Goal: Information Seeking & Learning: Compare options

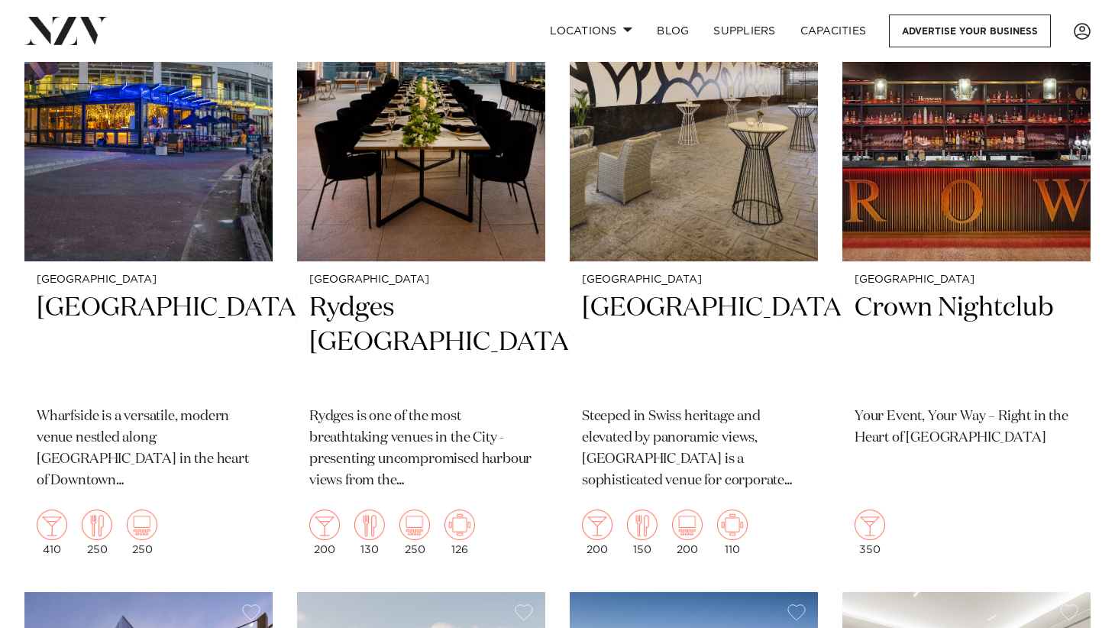
scroll to position [1146, 0]
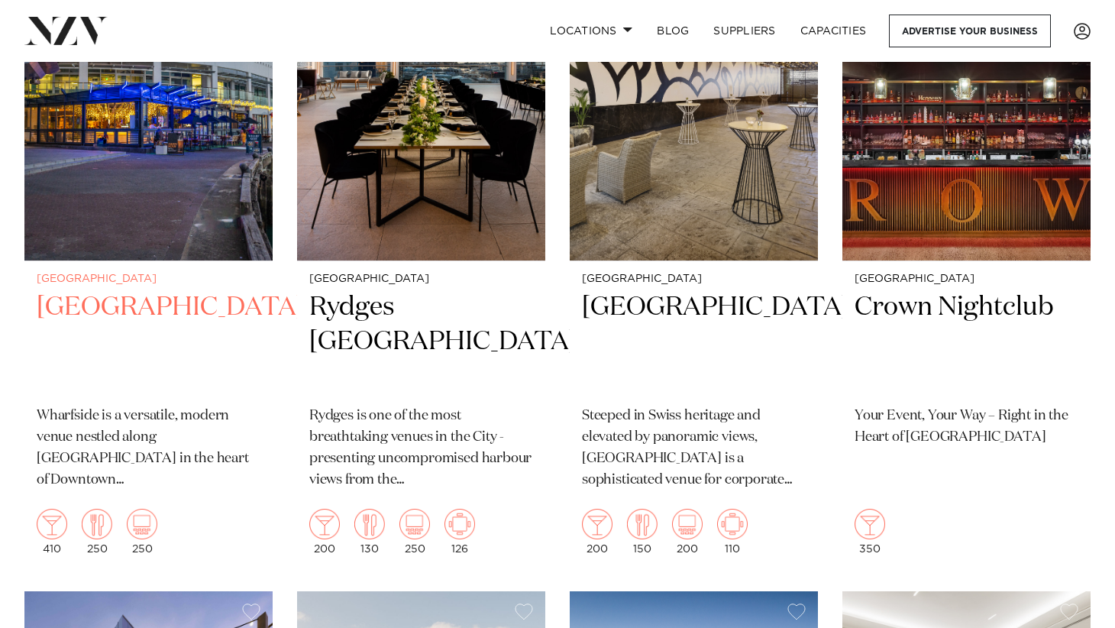
click at [94, 313] on h2 "Wharfside Event Centre" at bounding box center [149, 341] width 224 height 103
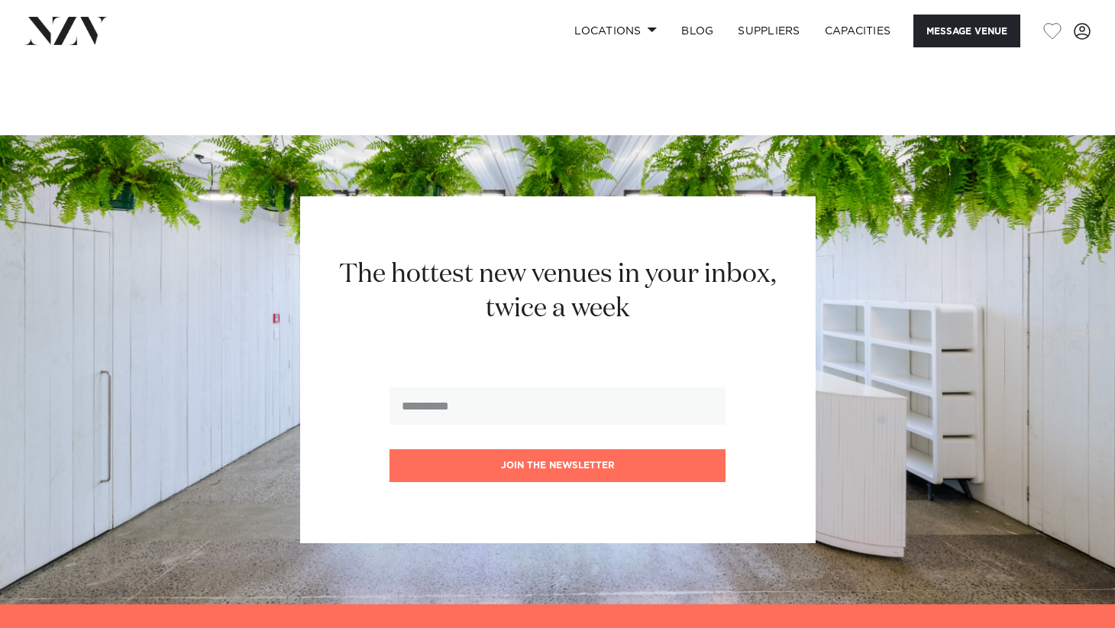
scroll to position [2426, 0]
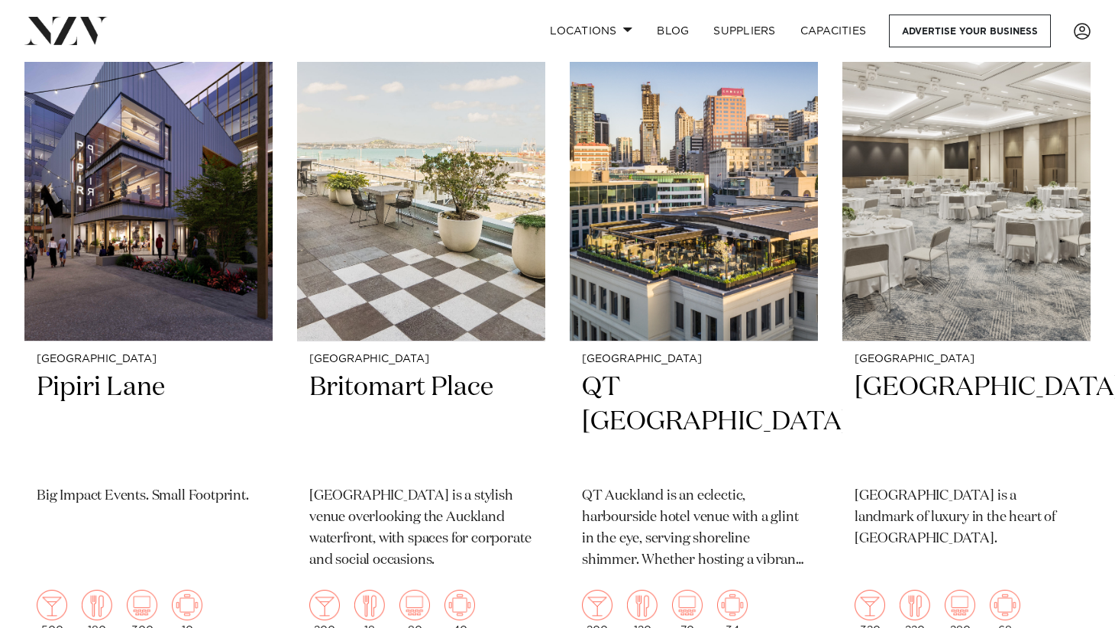
scroll to position [1757, 0]
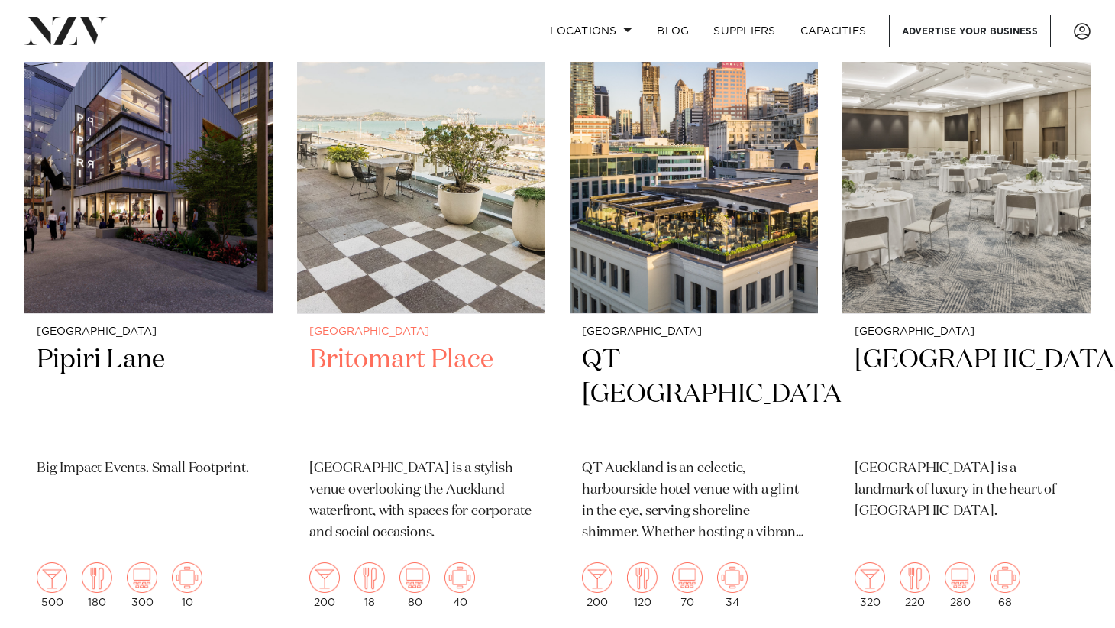
click at [404, 262] on img at bounding box center [421, 146] width 248 height 333
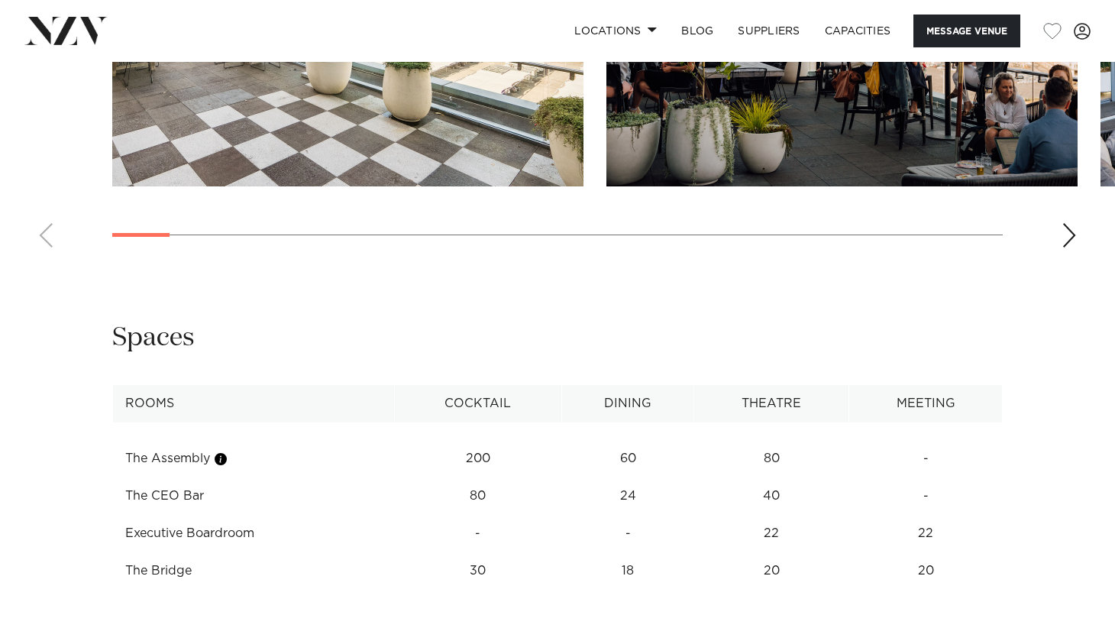
scroll to position [1452, 0]
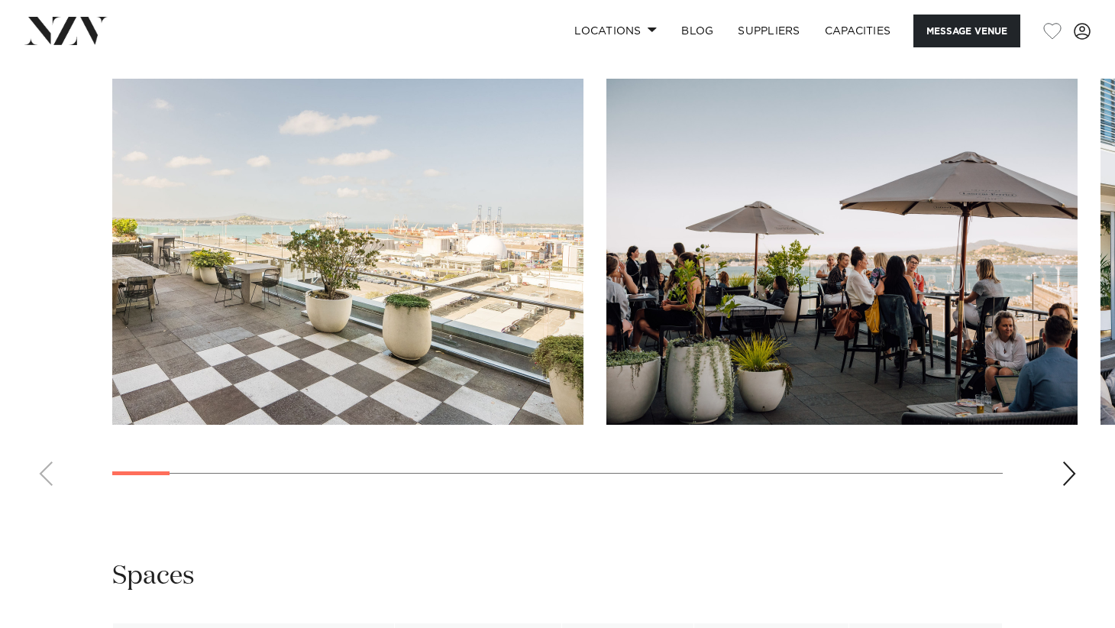
click at [1073, 473] on div "Next slide" at bounding box center [1069, 473] width 15 height 24
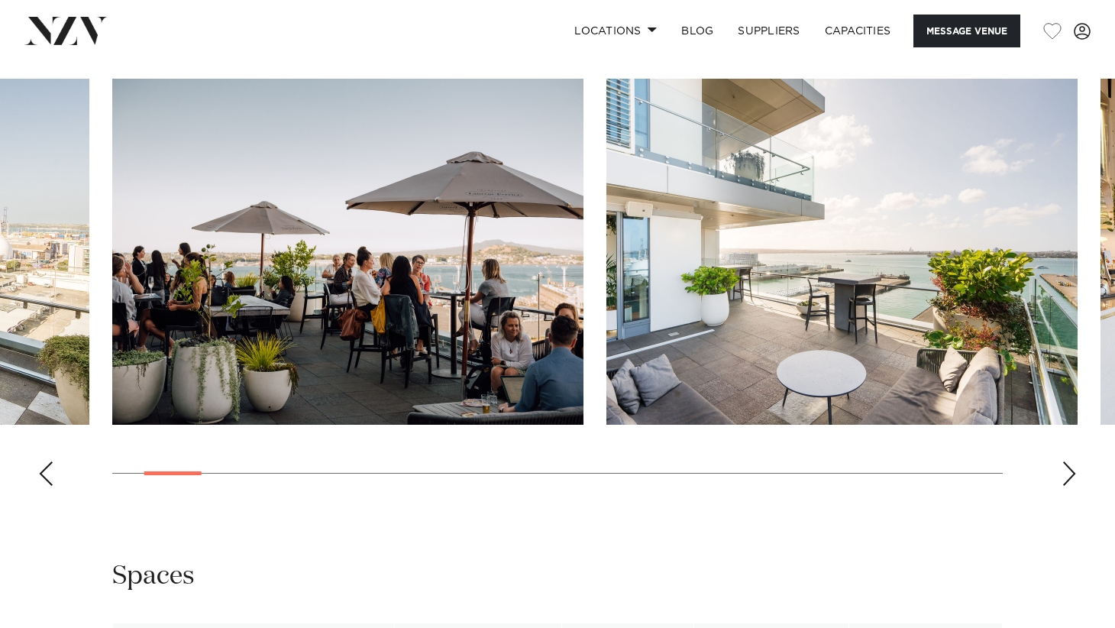
click at [1073, 473] on div "Next slide" at bounding box center [1069, 473] width 15 height 24
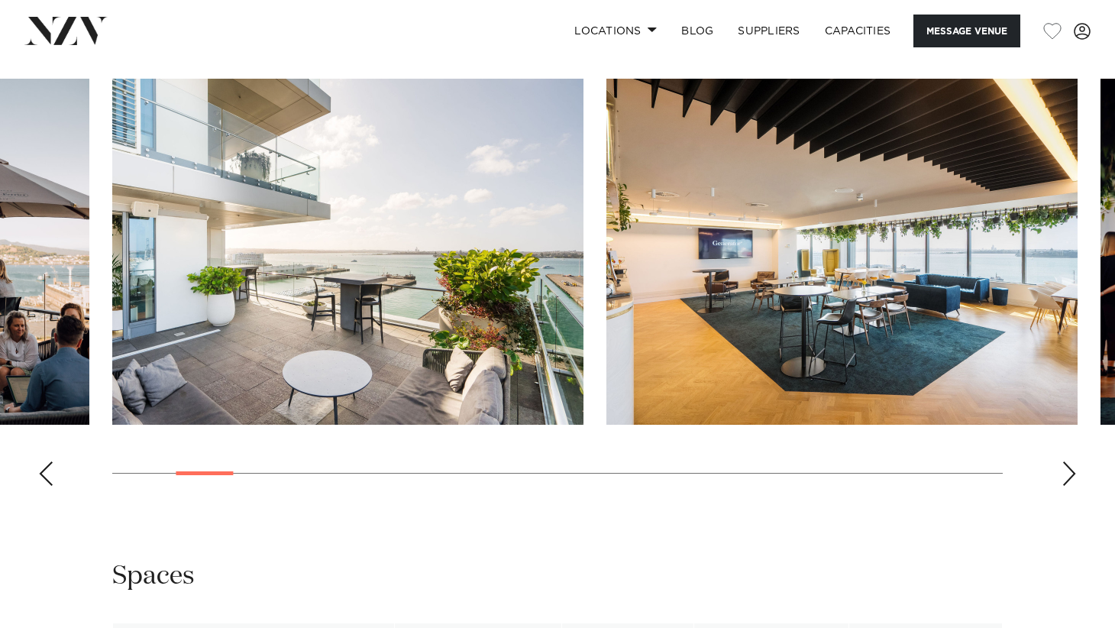
click at [1073, 473] on div "Next slide" at bounding box center [1069, 473] width 15 height 24
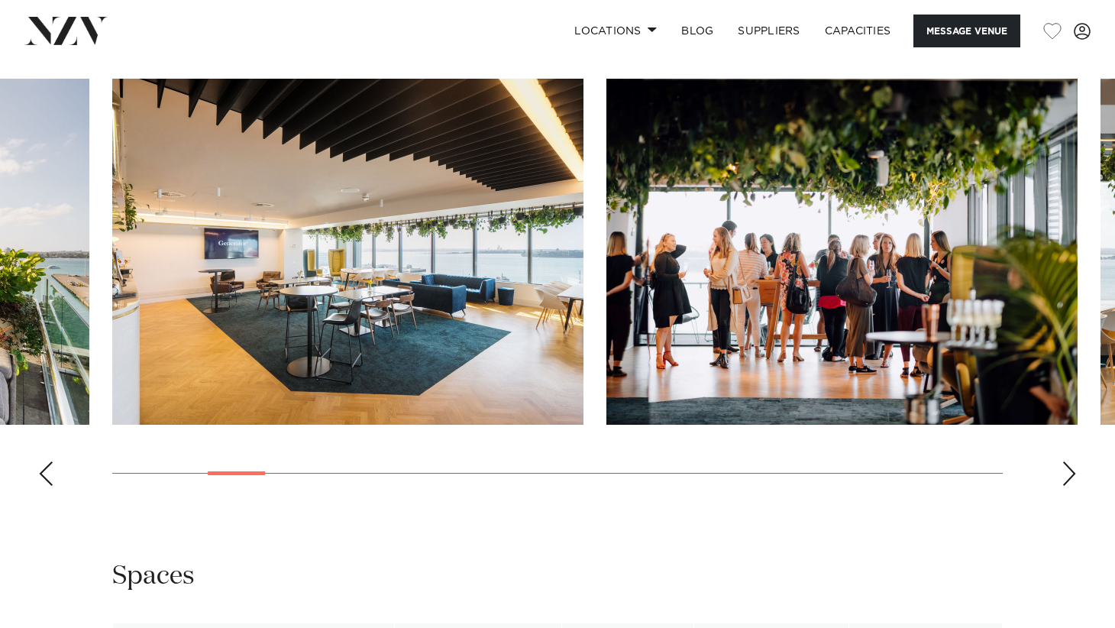
click at [1073, 473] on div "Next slide" at bounding box center [1069, 473] width 15 height 24
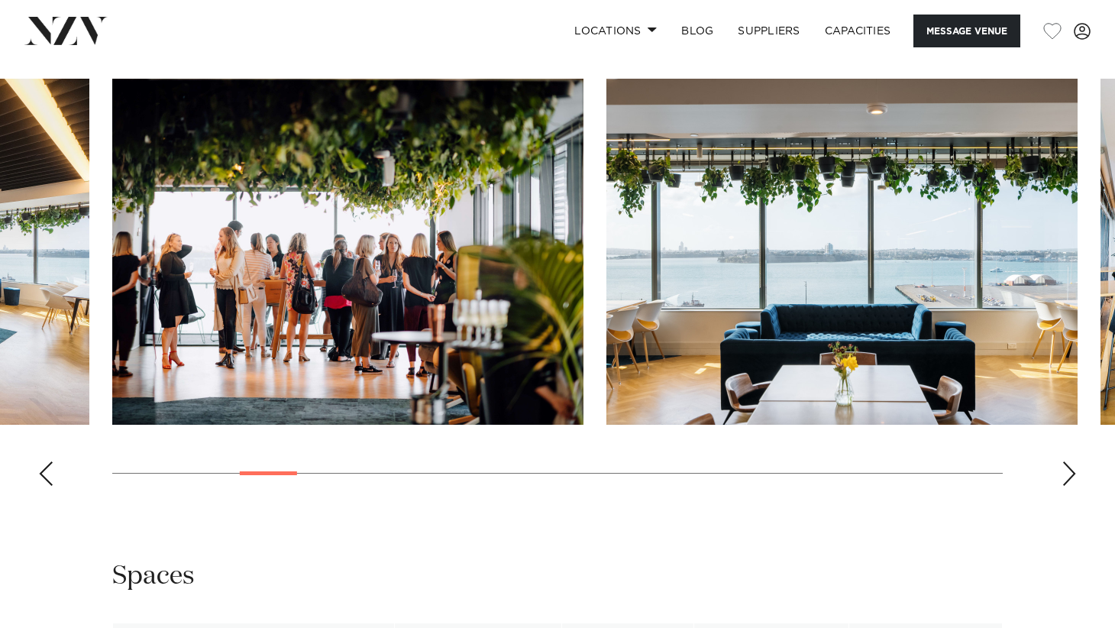
click at [1073, 473] on div "Next slide" at bounding box center [1069, 473] width 15 height 24
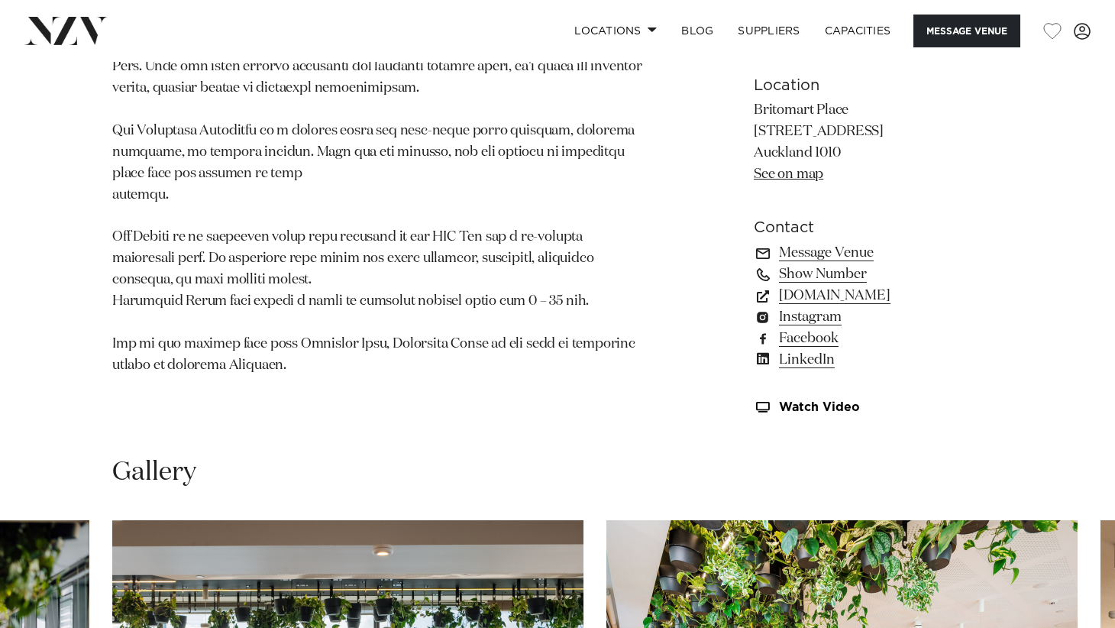
scroll to position [917, 0]
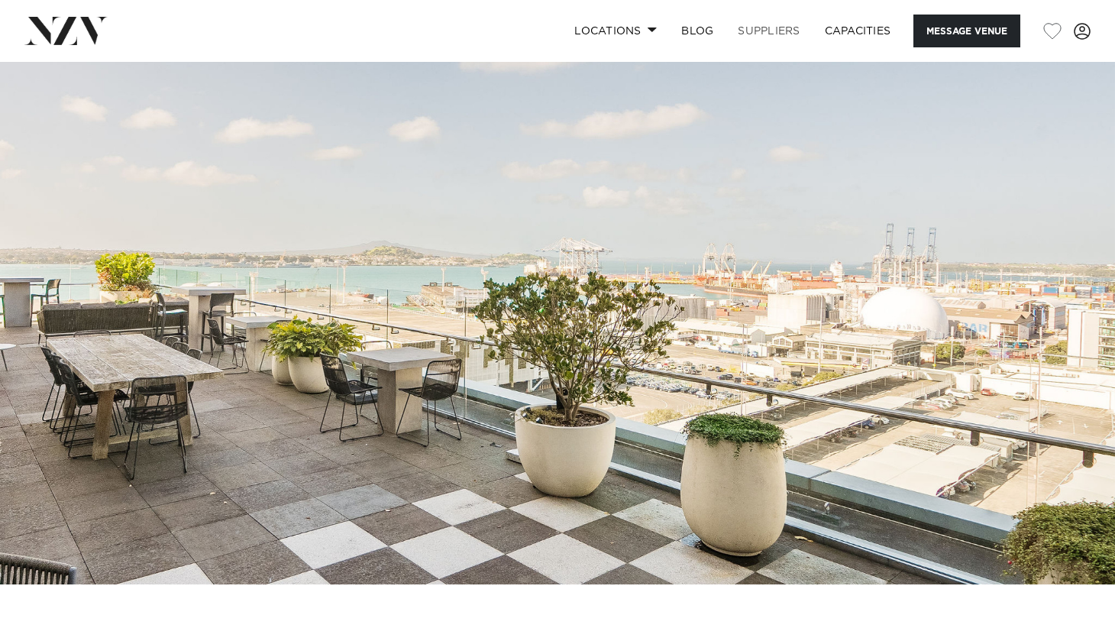
click at [753, 31] on link "SUPPLIERS" at bounding box center [769, 31] width 86 height 33
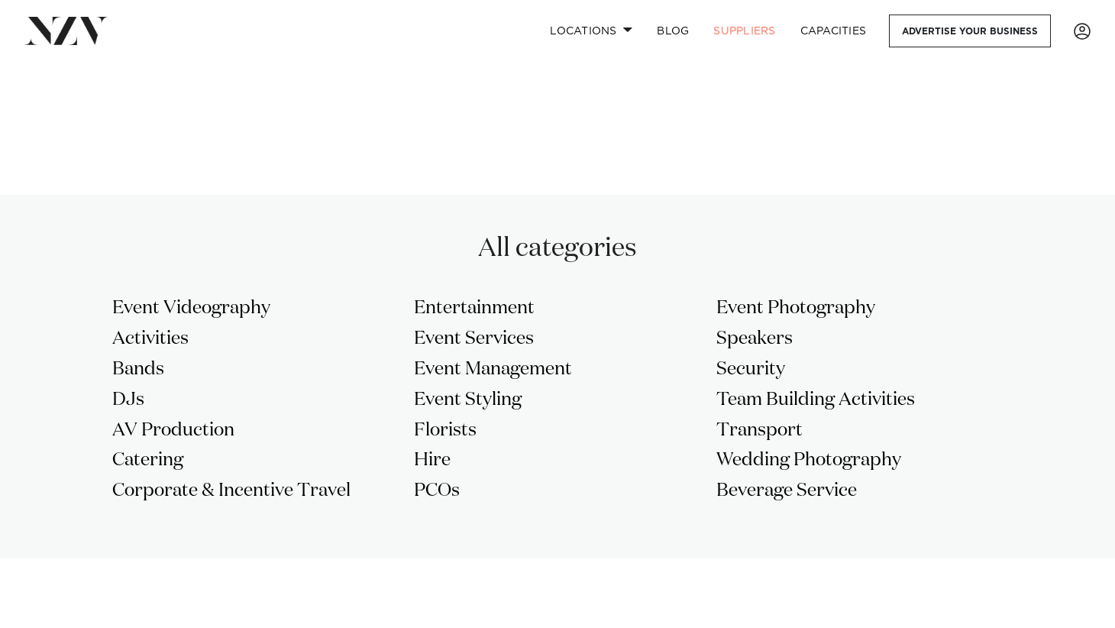
scroll to position [1222, 0]
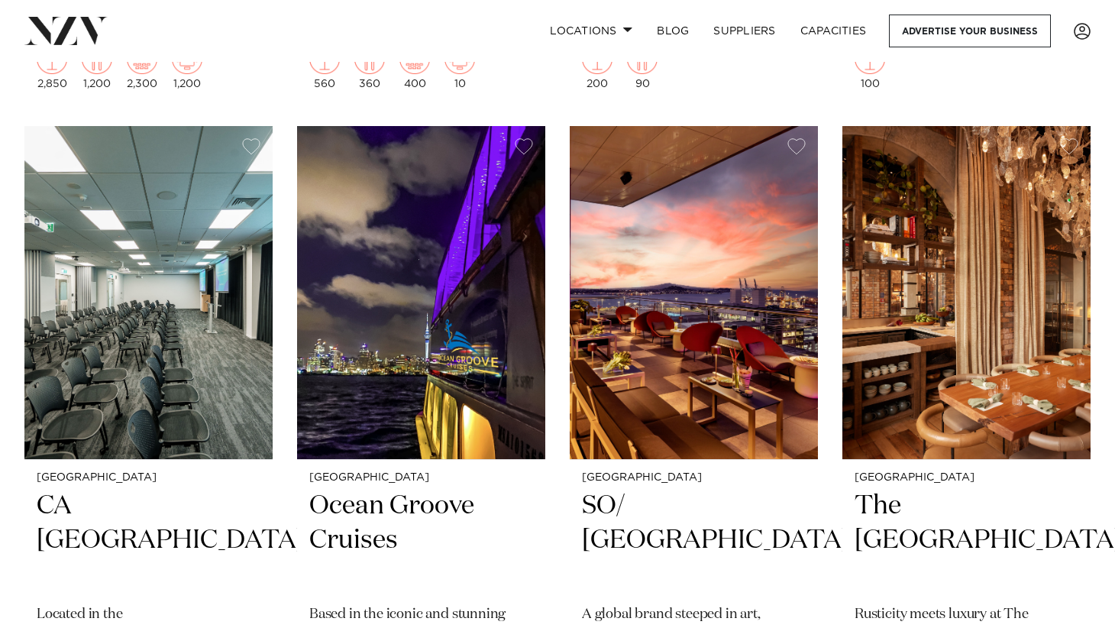
scroll to position [5042, 0]
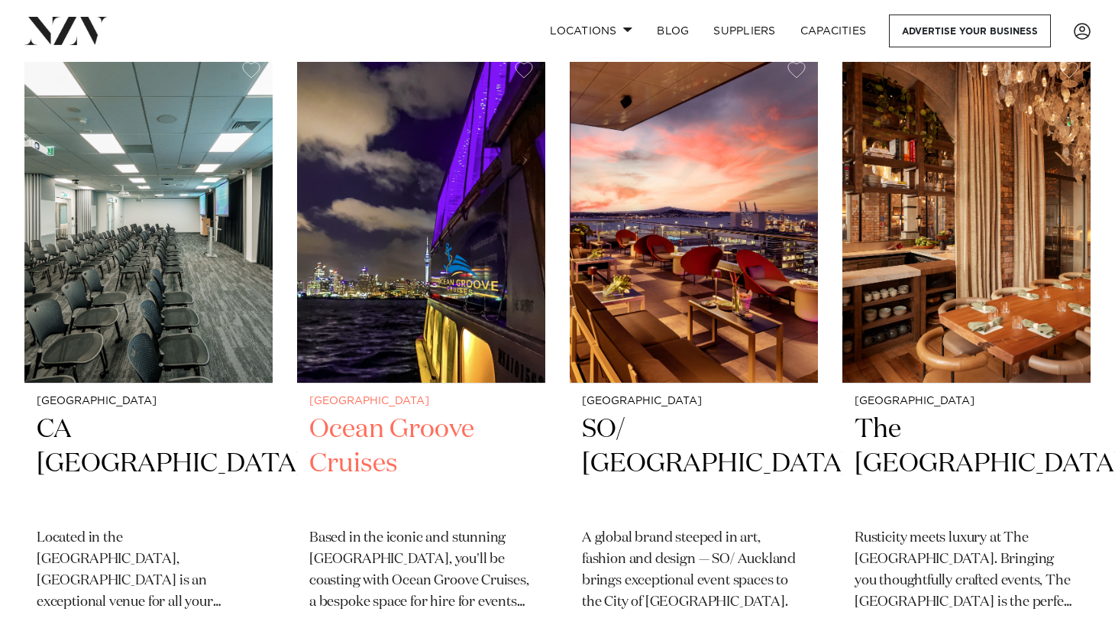
click at [406, 413] on h2 "Ocean Groove Cruises" at bounding box center [421, 464] width 224 height 103
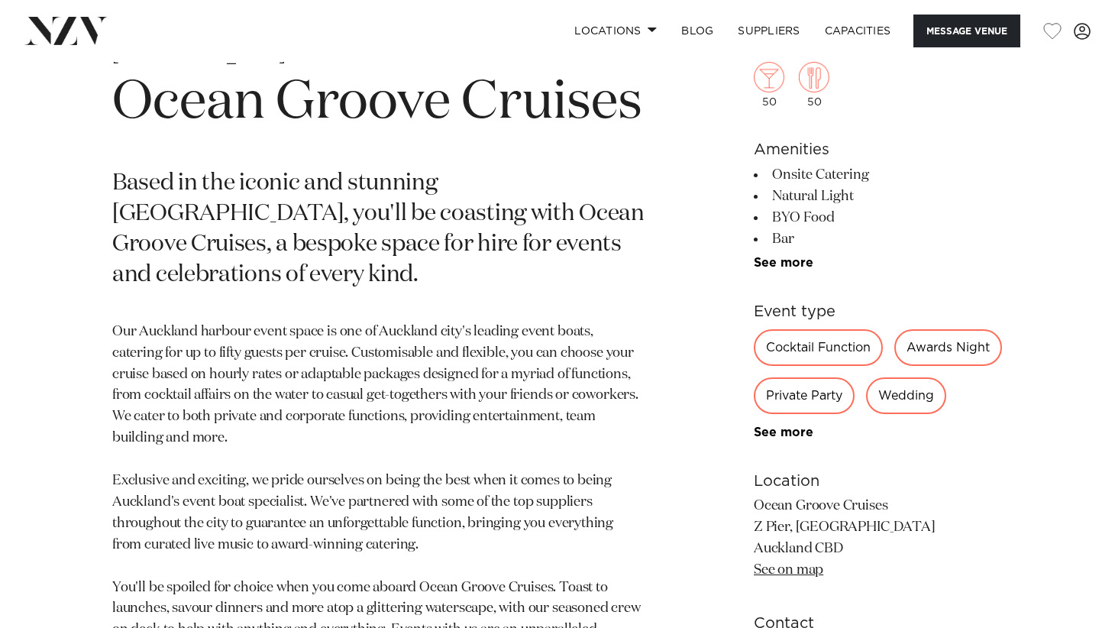
scroll to position [764, 0]
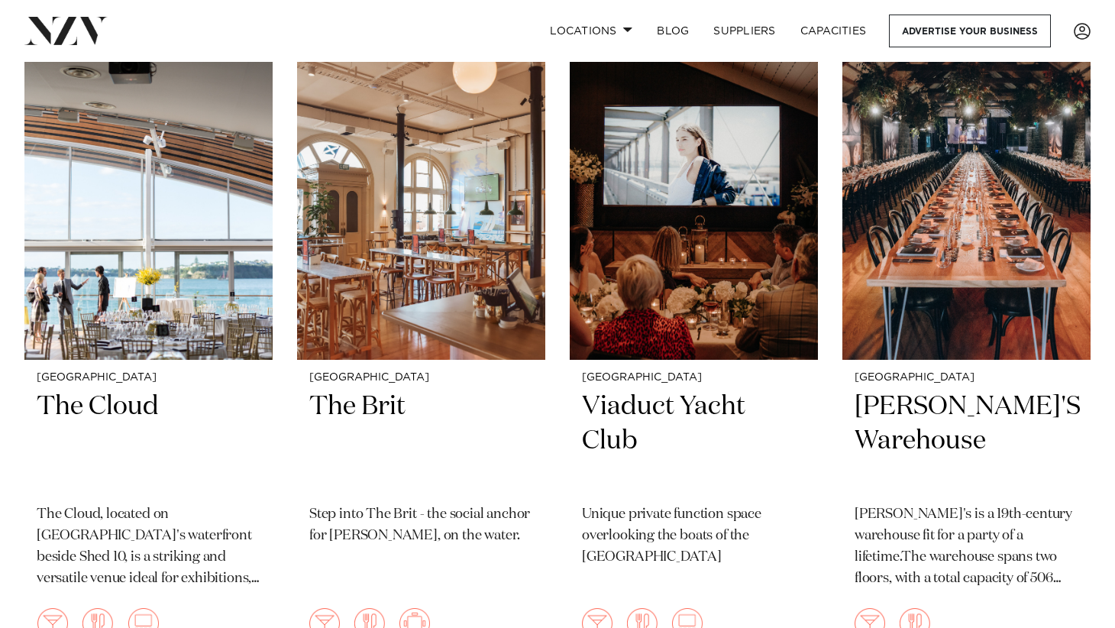
scroll to position [5806, 0]
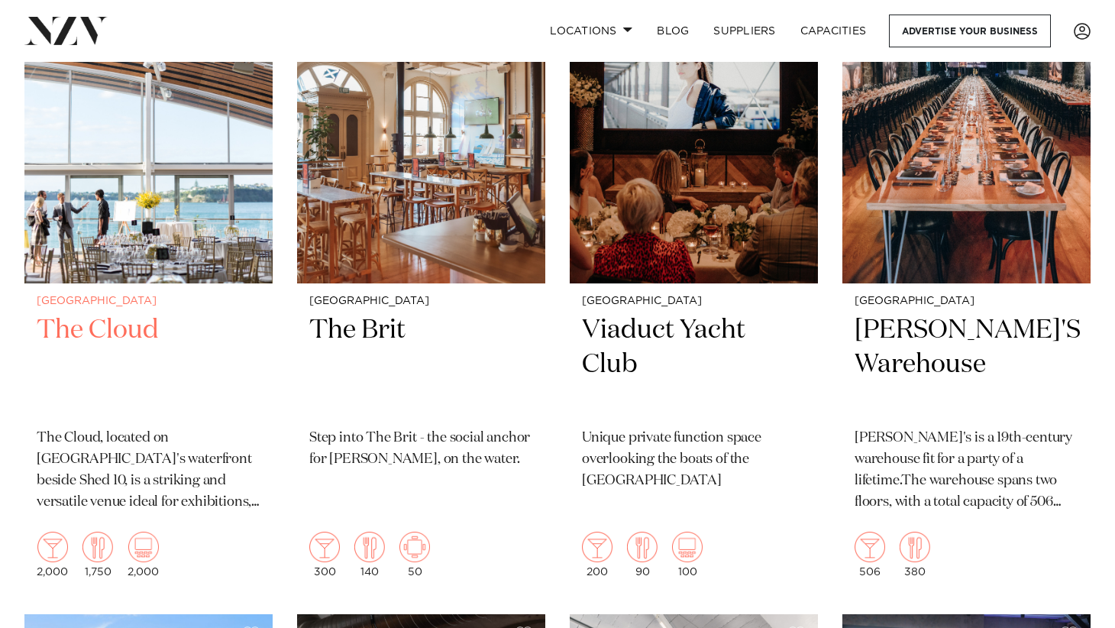
click at [112, 313] on h2 "The Cloud" at bounding box center [149, 364] width 224 height 103
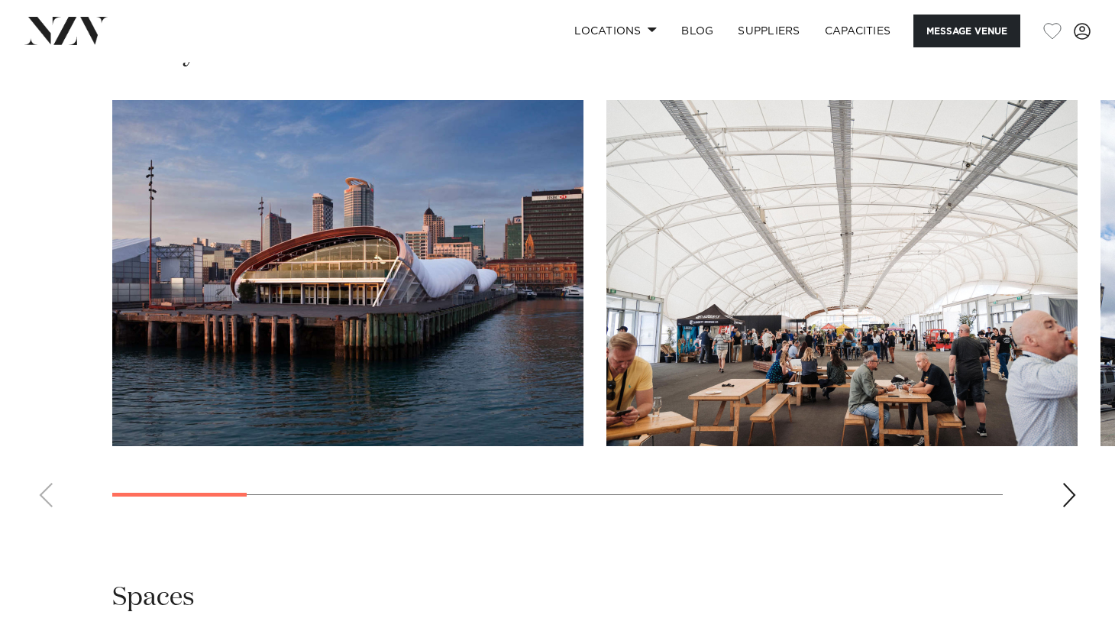
scroll to position [1452, 0]
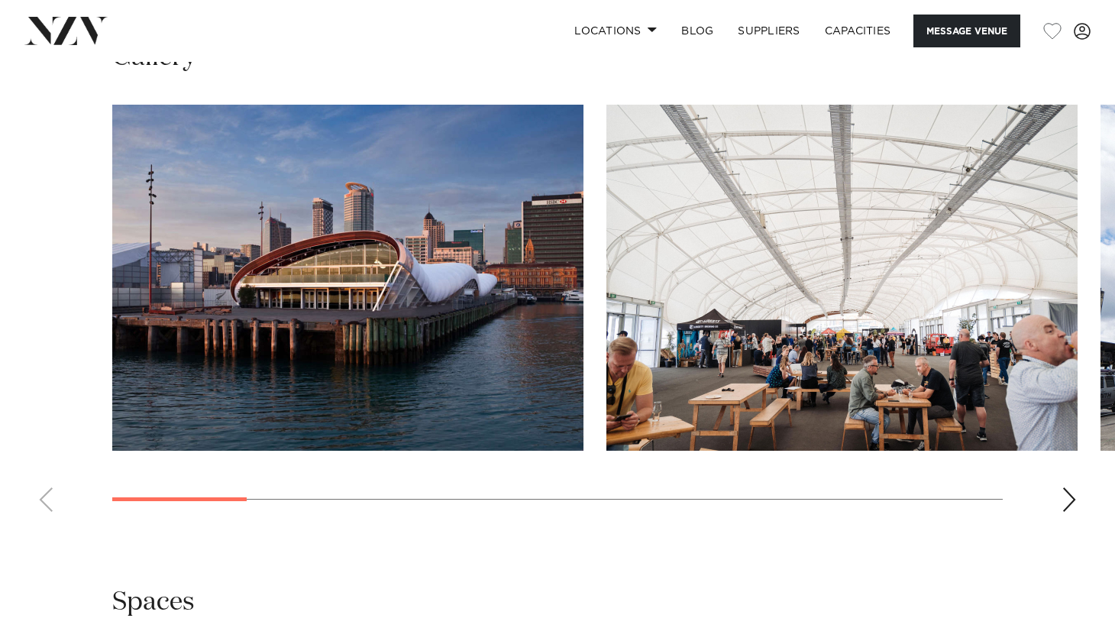
click at [1075, 500] on div "Next slide" at bounding box center [1069, 499] width 15 height 24
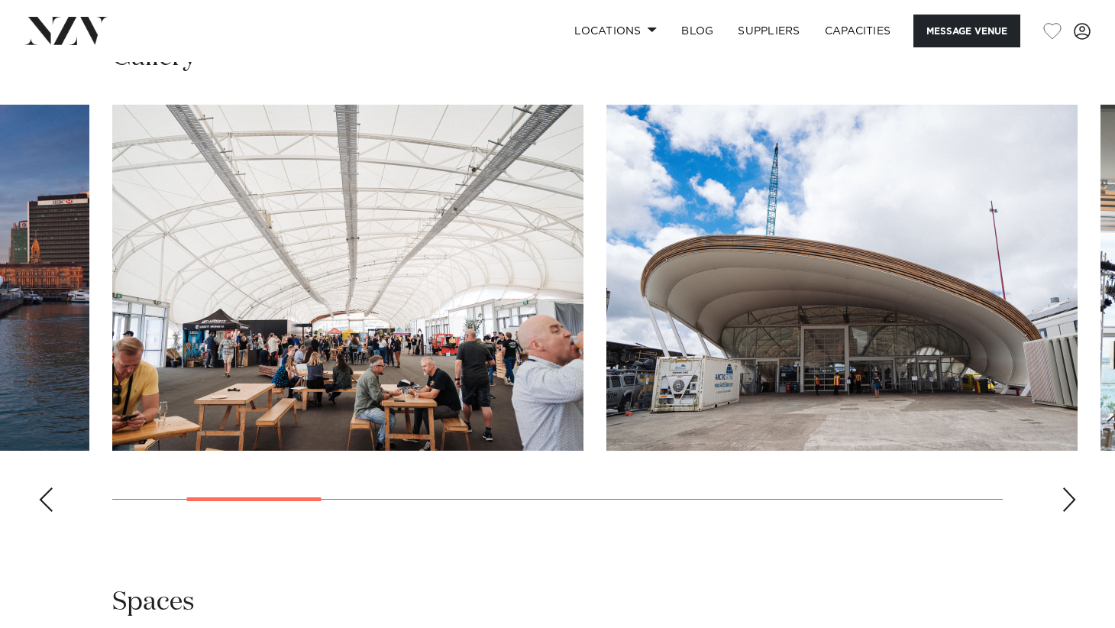
click at [1075, 500] on div "Next slide" at bounding box center [1069, 499] width 15 height 24
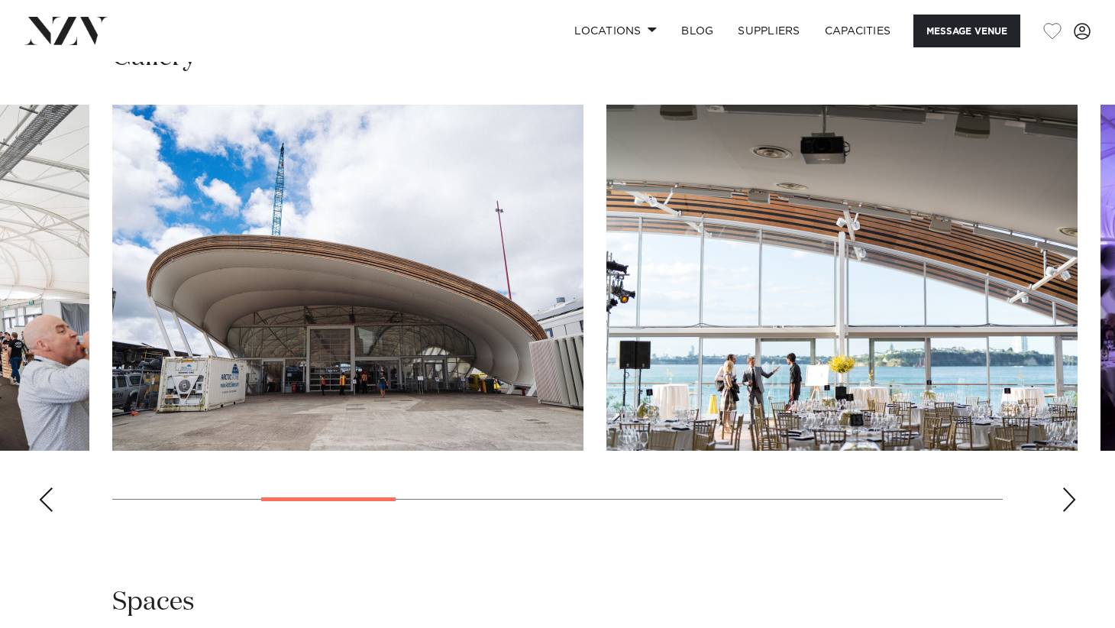
click at [1075, 500] on div "Next slide" at bounding box center [1069, 499] width 15 height 24
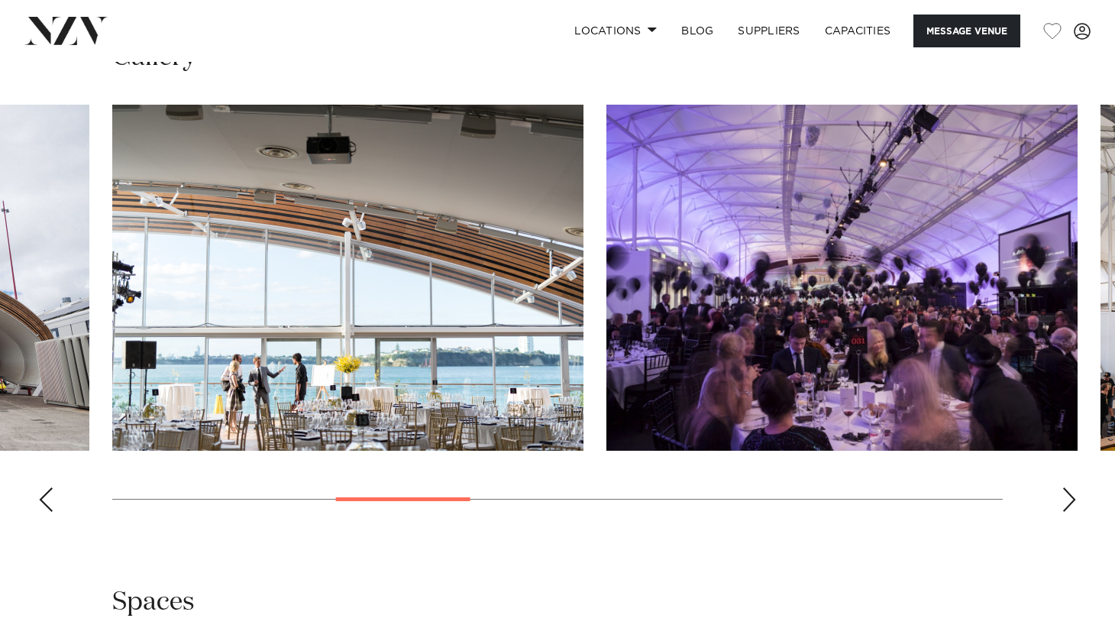
click at [1075, 500] on div "Next slide" at bounding box center [1069, 499] width 15 height 24
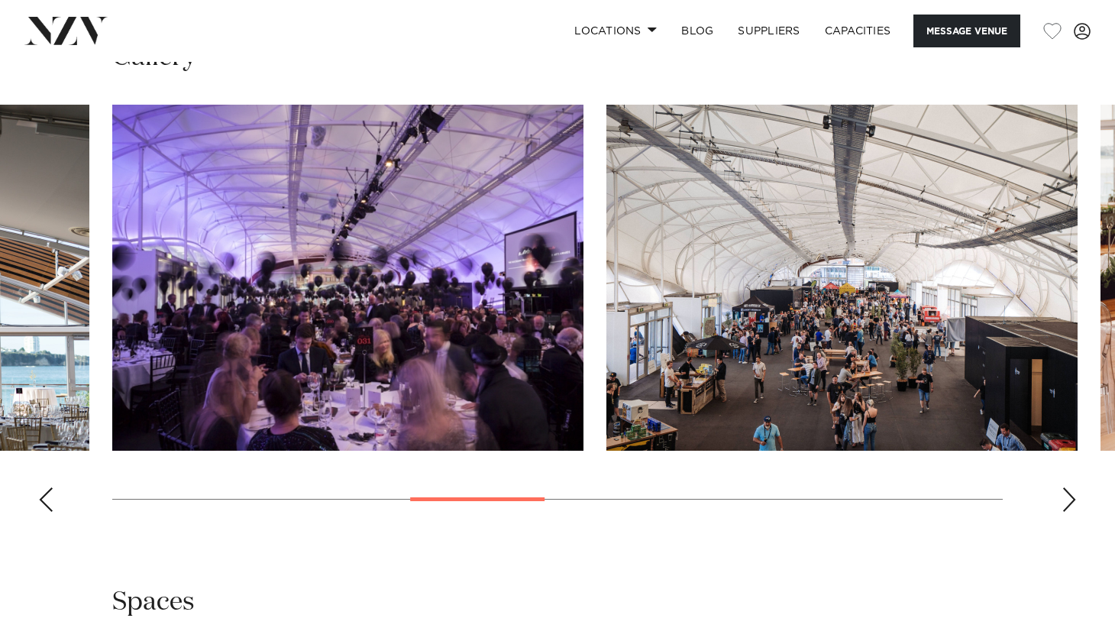
click at [1075, 500] on div "Next slide" at bounding box center [1069, 499] width 15 height 24
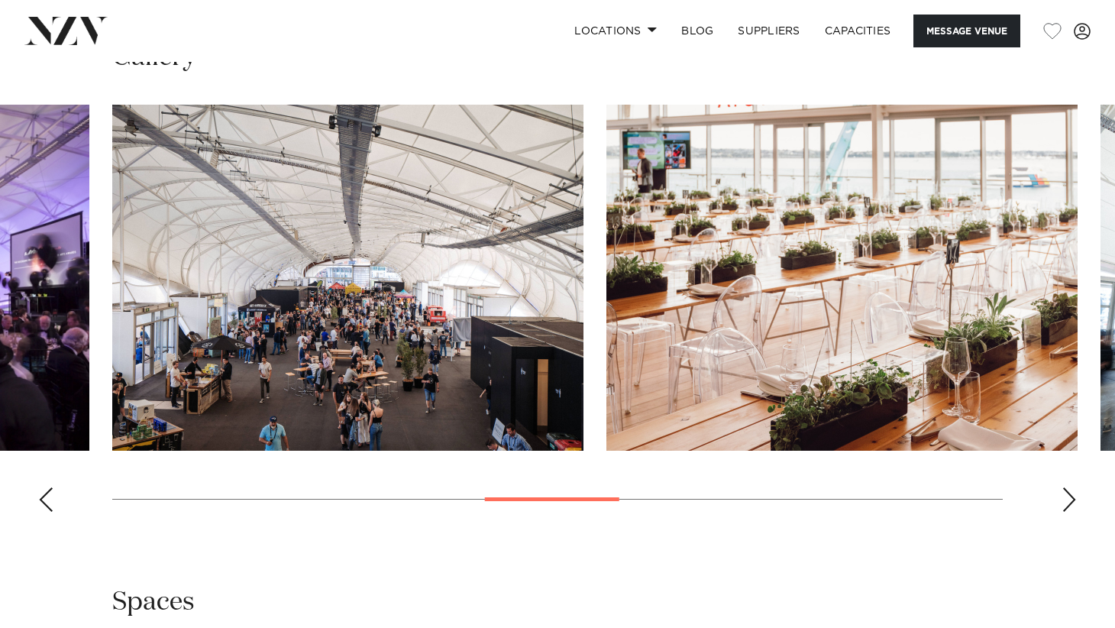
click at [1075, 500] on div "Next slide" at bounding box center [1069, 499] width 15 height 24
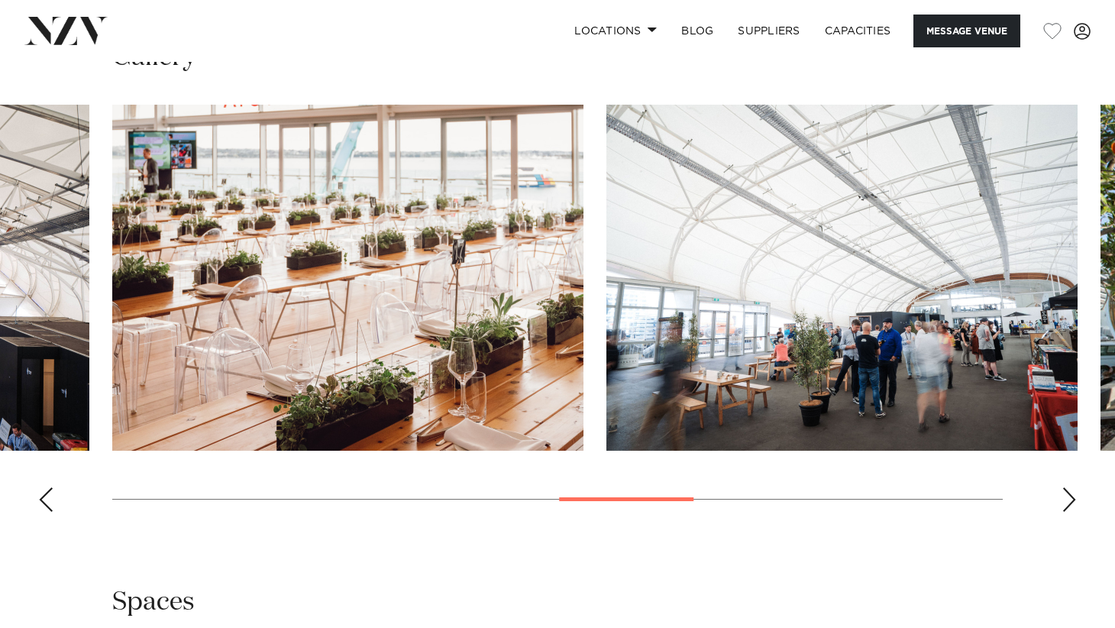
click at [1075, 500] on div "Next slide" at bounding box center [1069, 499] width 15 height 24
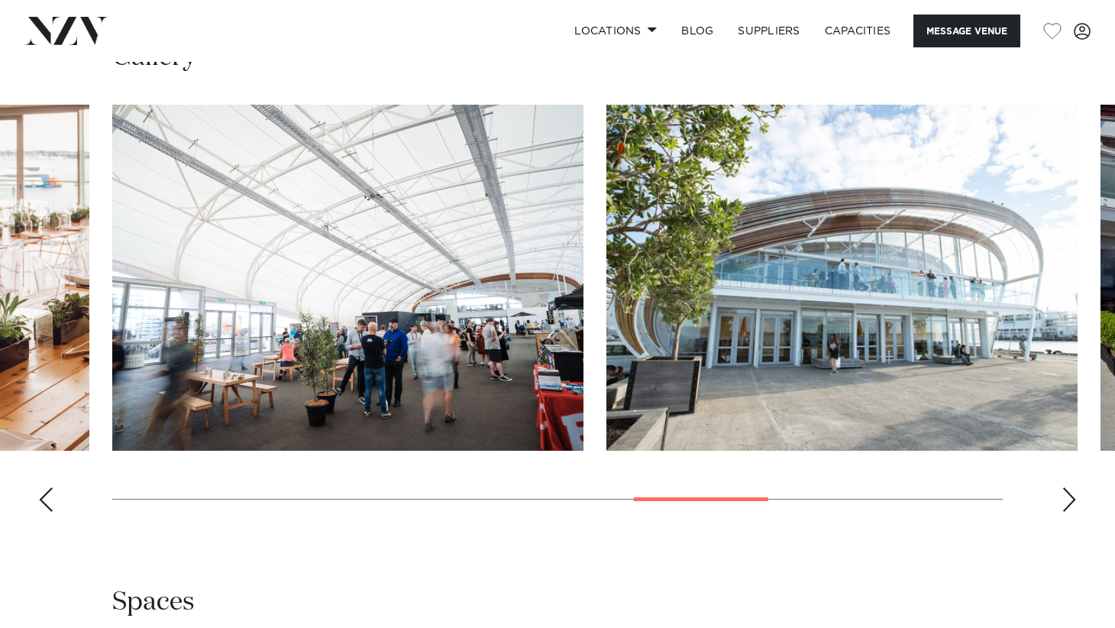
click at [1075, 500] on div "Next slide" at bounding box center [1069, 499] width 15 height 24
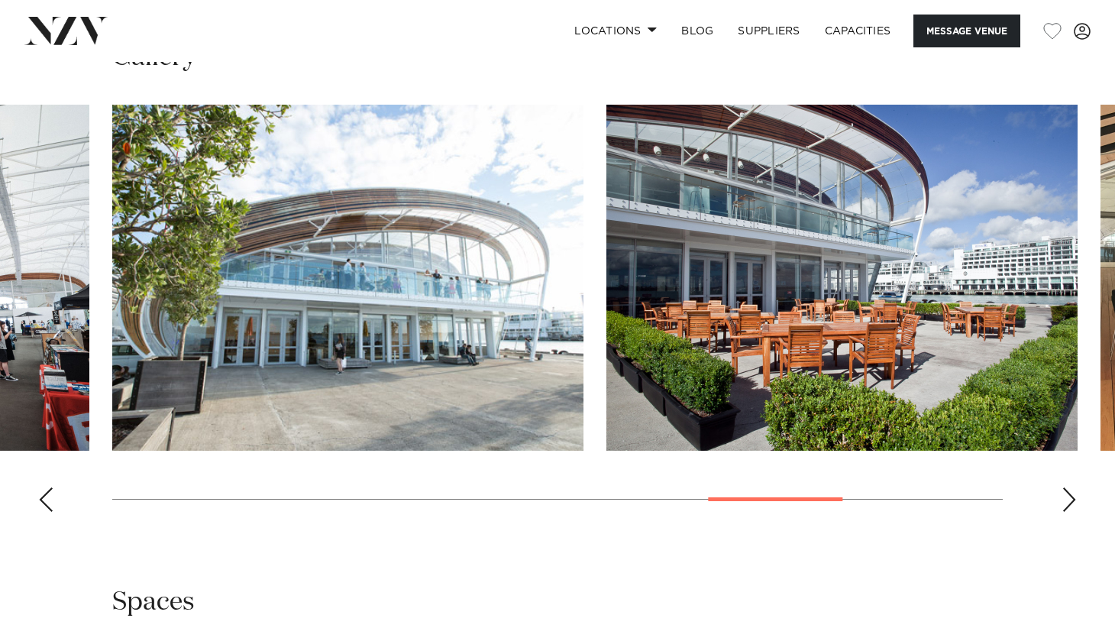
click at [1075, 500] on div "Next slide" at bounding box center [1069, 499] width 15 height 24
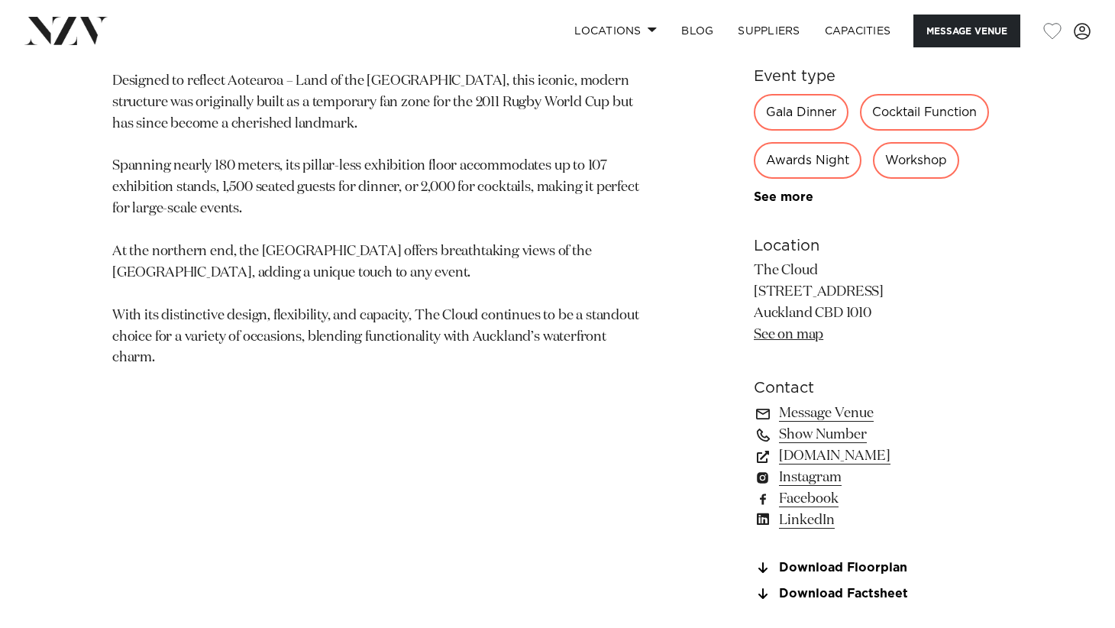
scroll to position [611, 0]
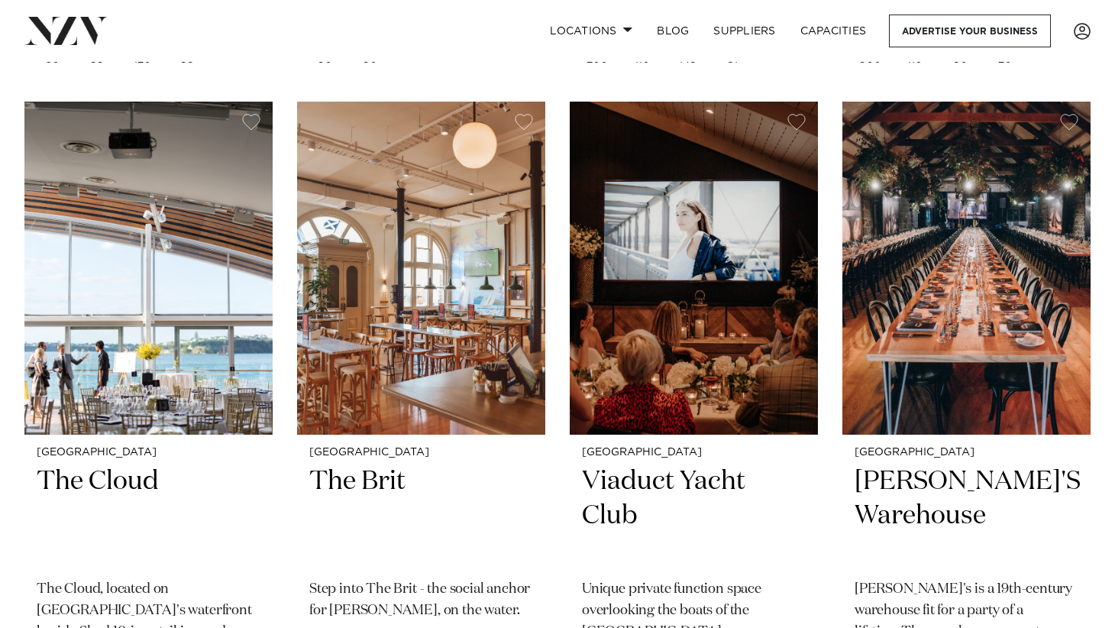
scroll to position [5654, 0]
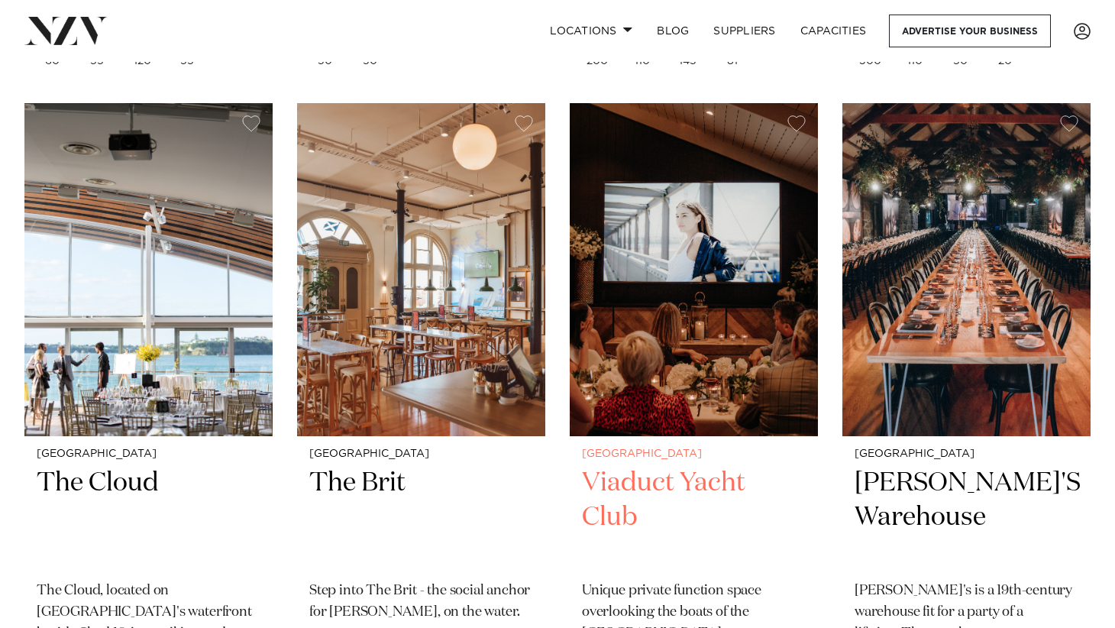
click at [715, 361] on img at bounding box center [694, 269] width 248 height 333
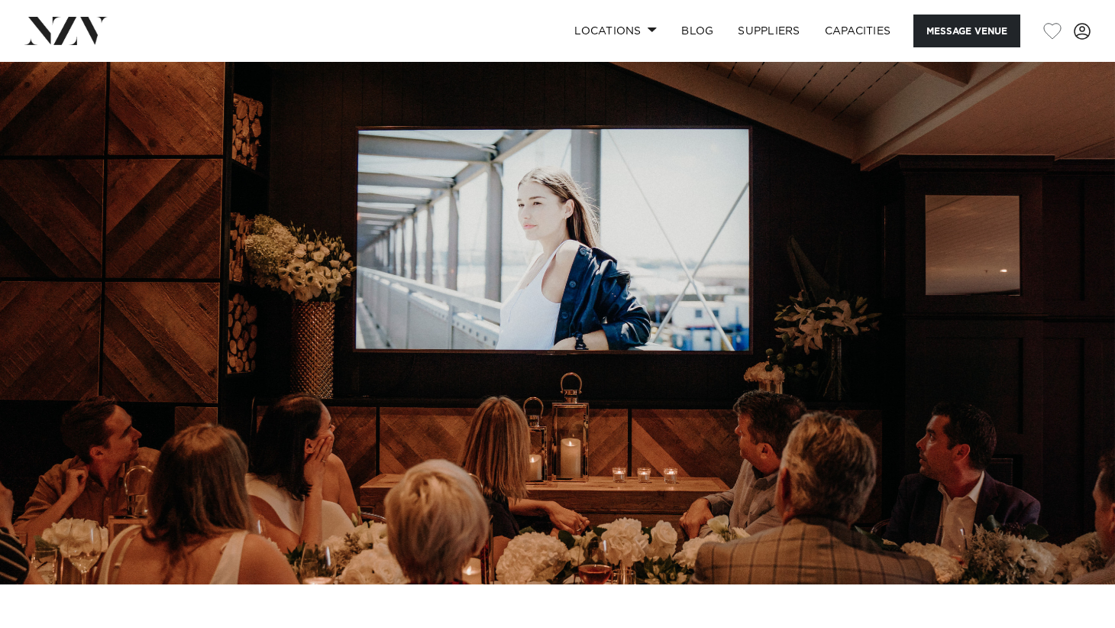
click at [992, 354] on img at bounding box center [557, 323] width 1115 height 523
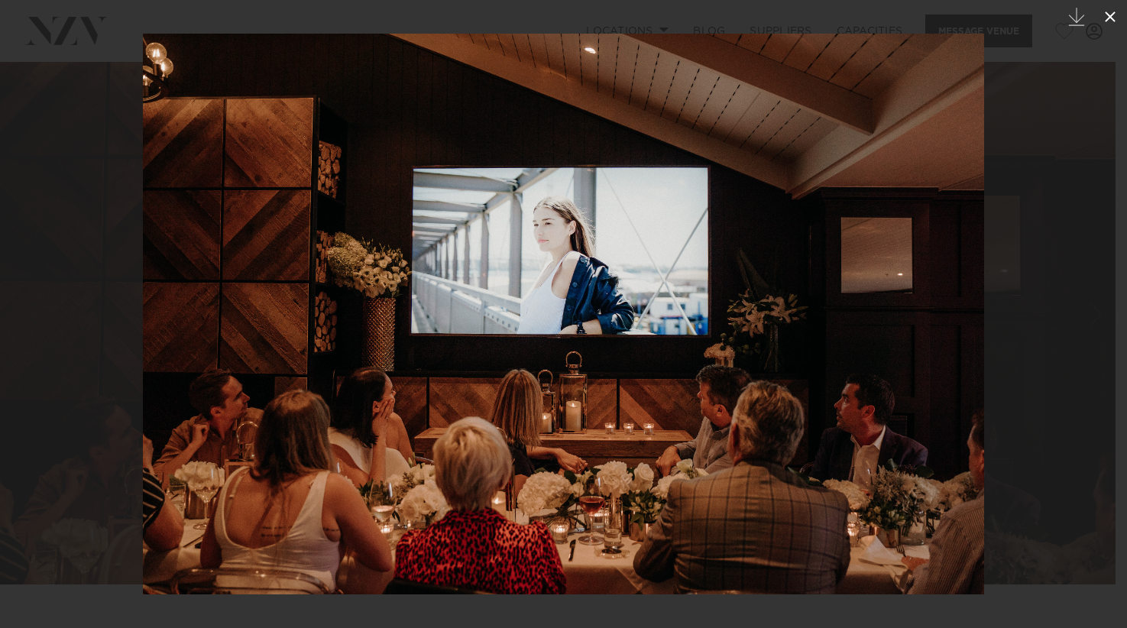
click at [1108, 20] on icon at bounding box center [1110, 16] width 11 height 11
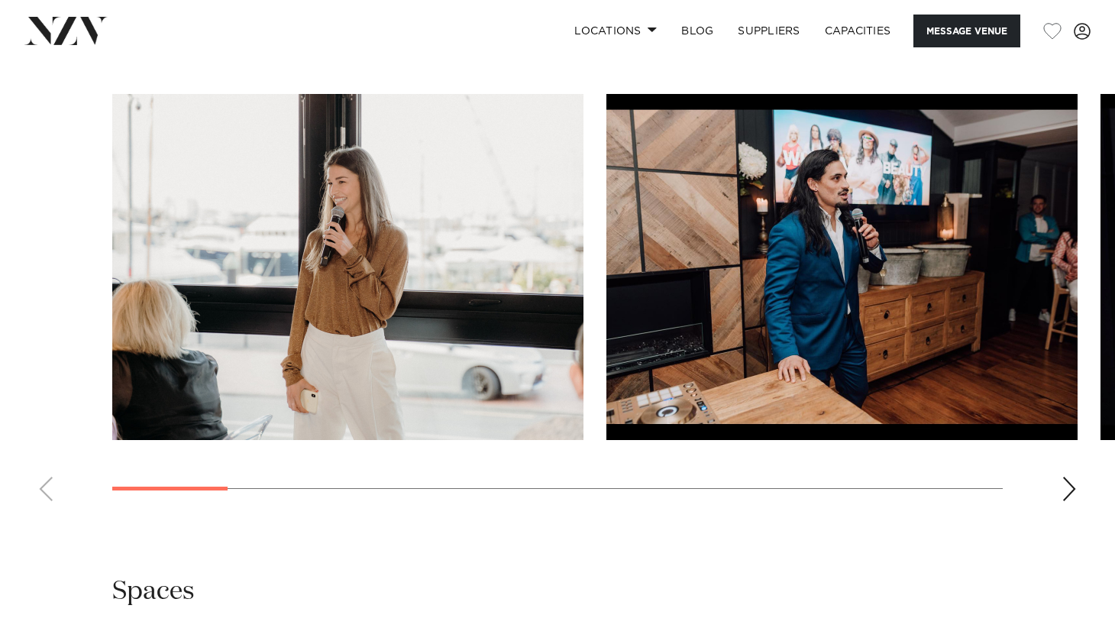
scroll to position [1375, 0]
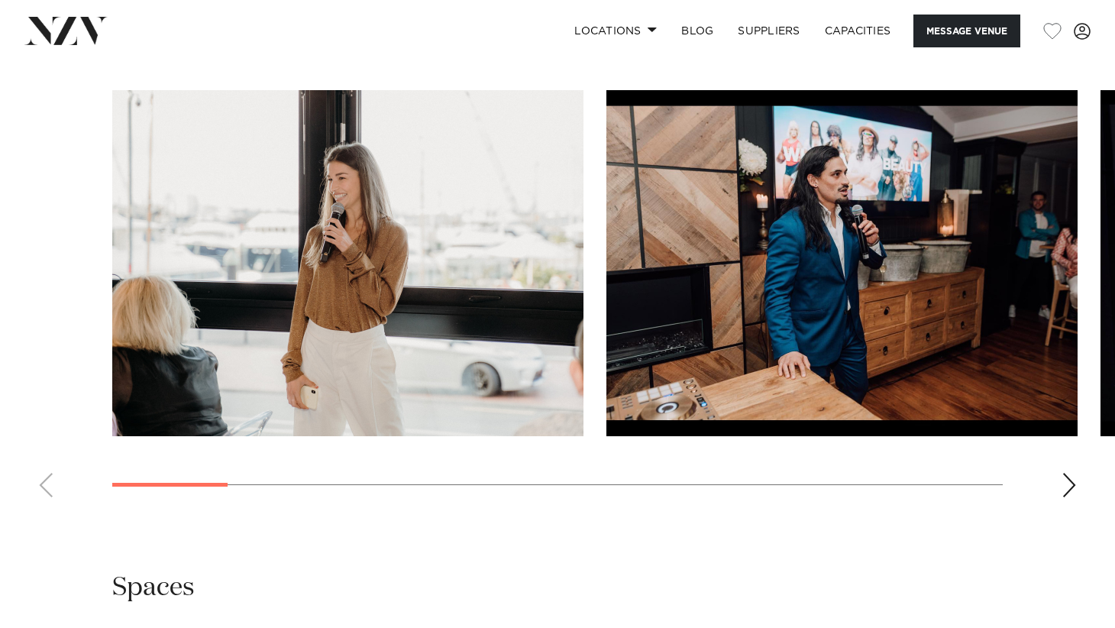
click at [1074, 497] on div "Next slide" at bounding box center [1069, 485] width 15 height 24
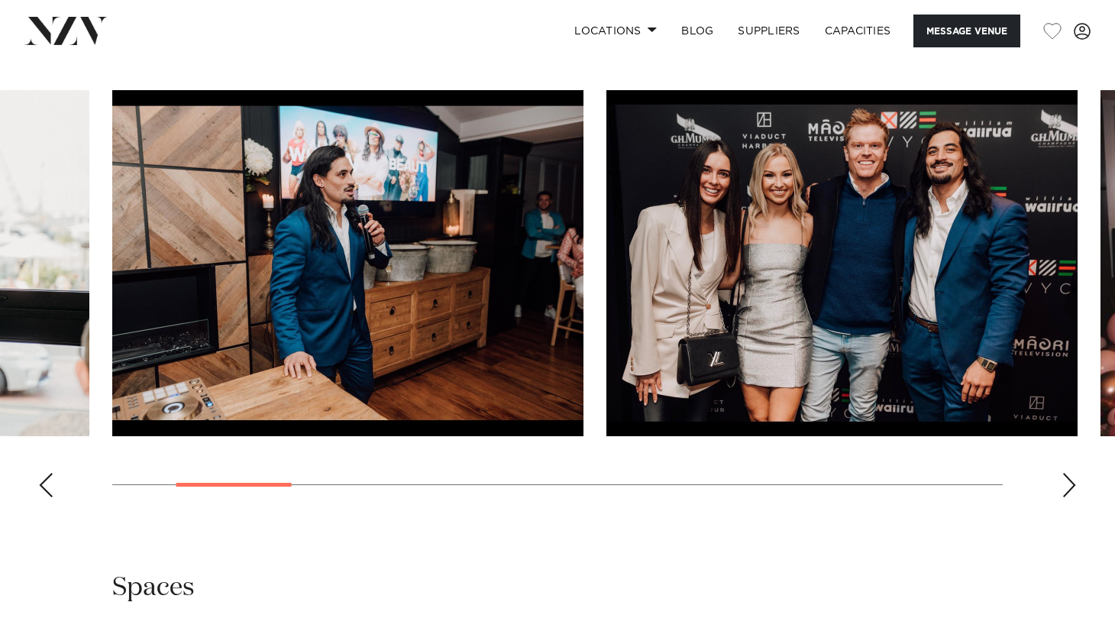
click at [1073, 497] on div "Next slide" at bounding box center [1069, 485] width 15 height 24
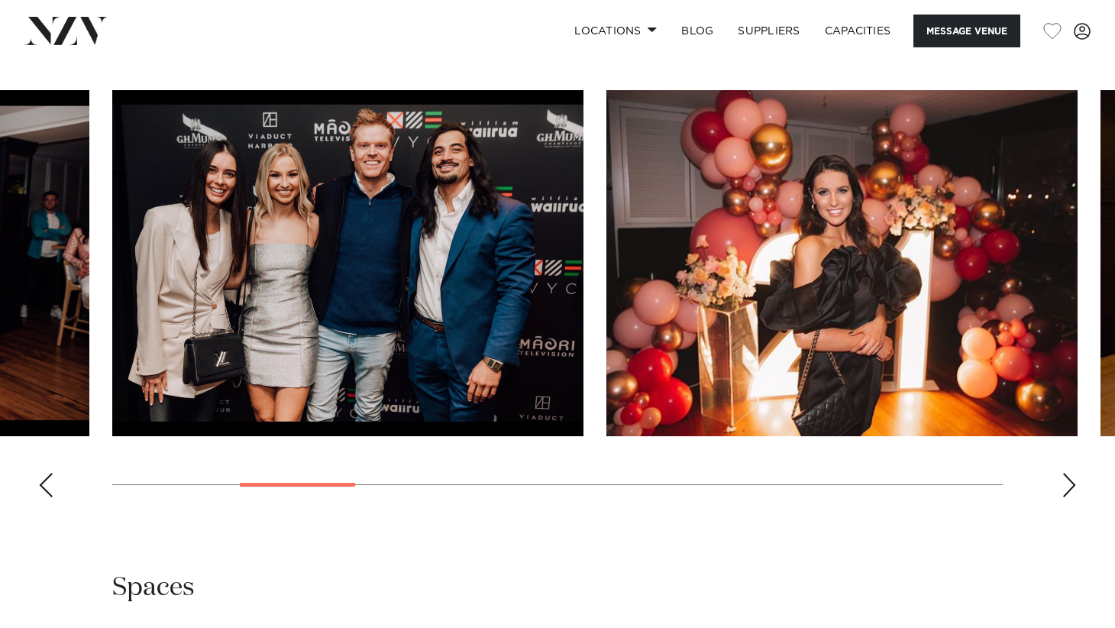
click at [1073, 497] on div "Next slide" at bounding box center [1069, 485] width 15 height 24
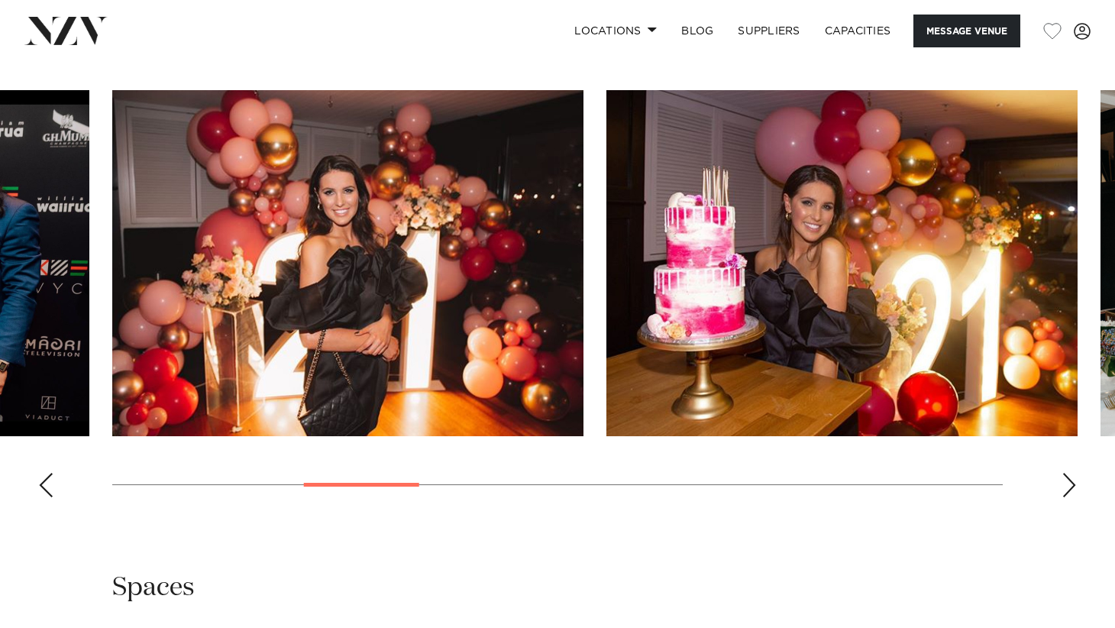
click at [1073, 497] on div "Next slide" at bounding box center [1069, 485] width 15 height 24
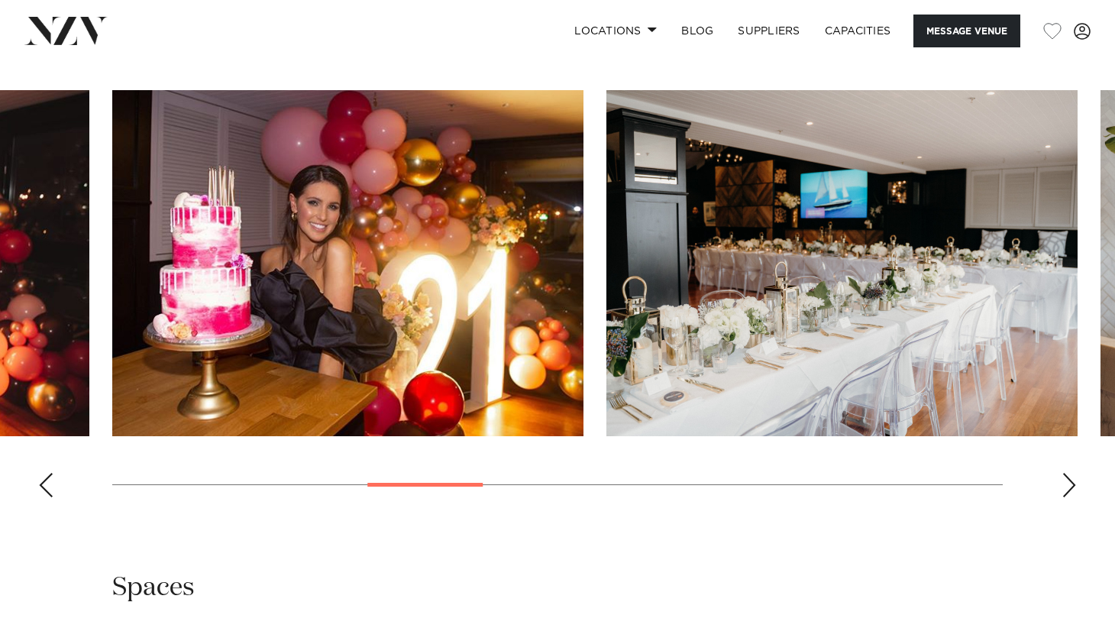
click at [1073, 497] on div "Next slide" at bounding box center [1069, 485] width 15 height 24
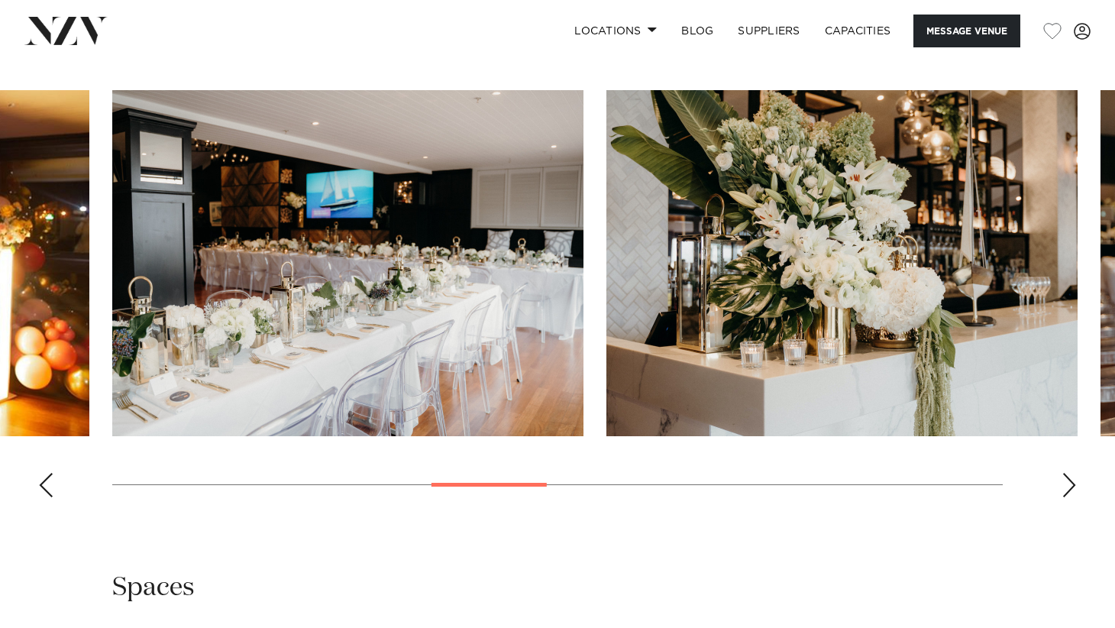
click at [1073, 497] on div "Next slide" at bounding box center [1069, 485] width 15 height 24
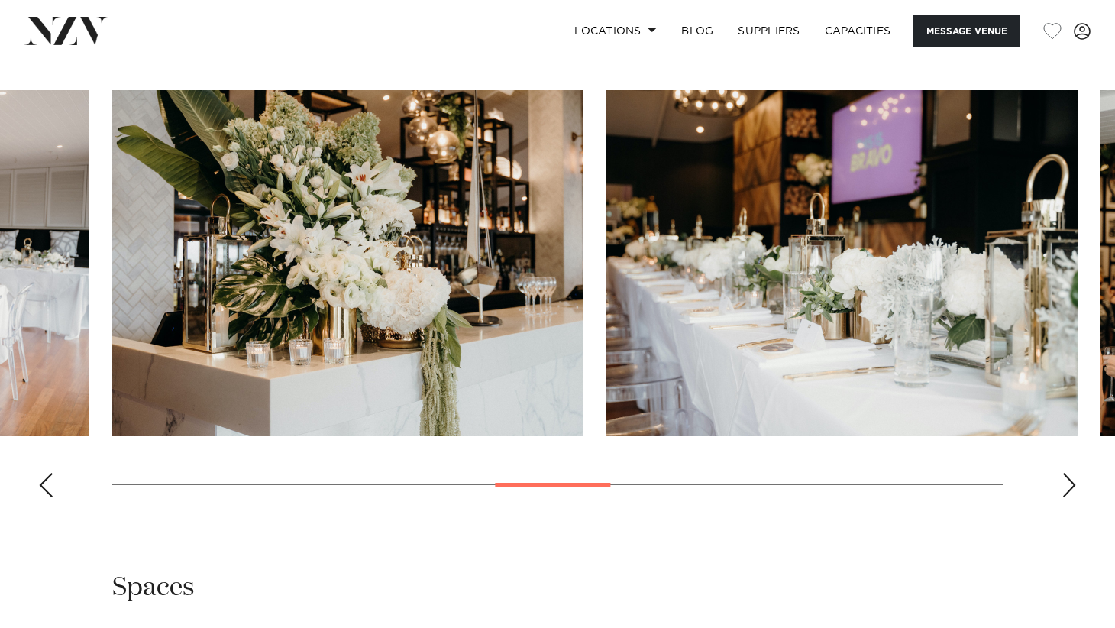
click at [1073, 497] on div "Next slide" at bounding box center [1069, 485] width 15 height 24
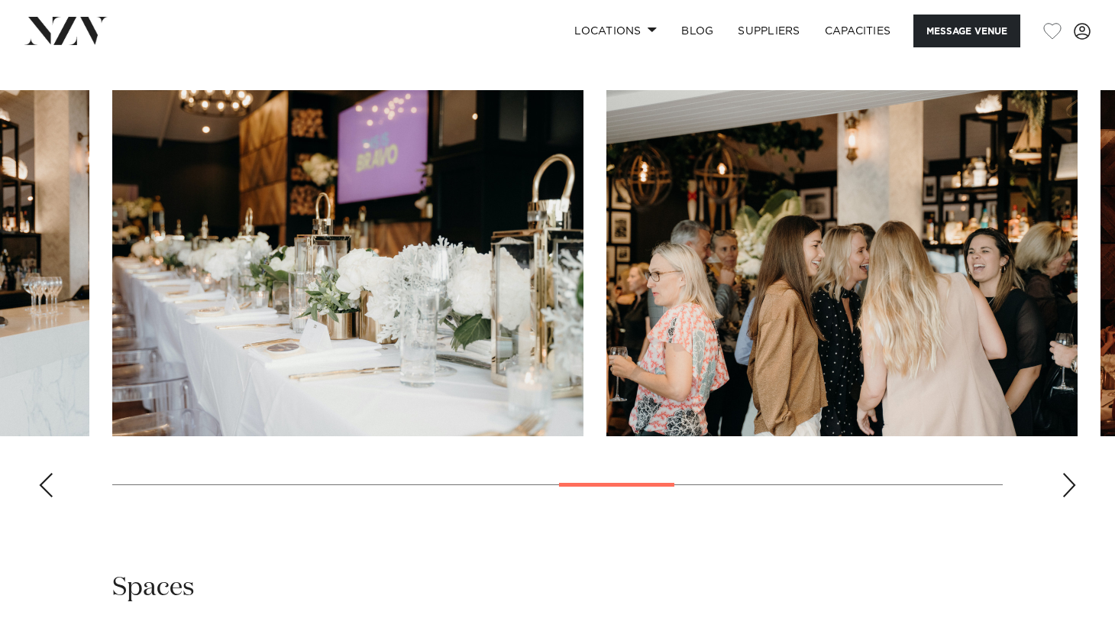
click at [1073, 497] on div "Next slide" at bounding box center [1069, 485] width 15 height 24
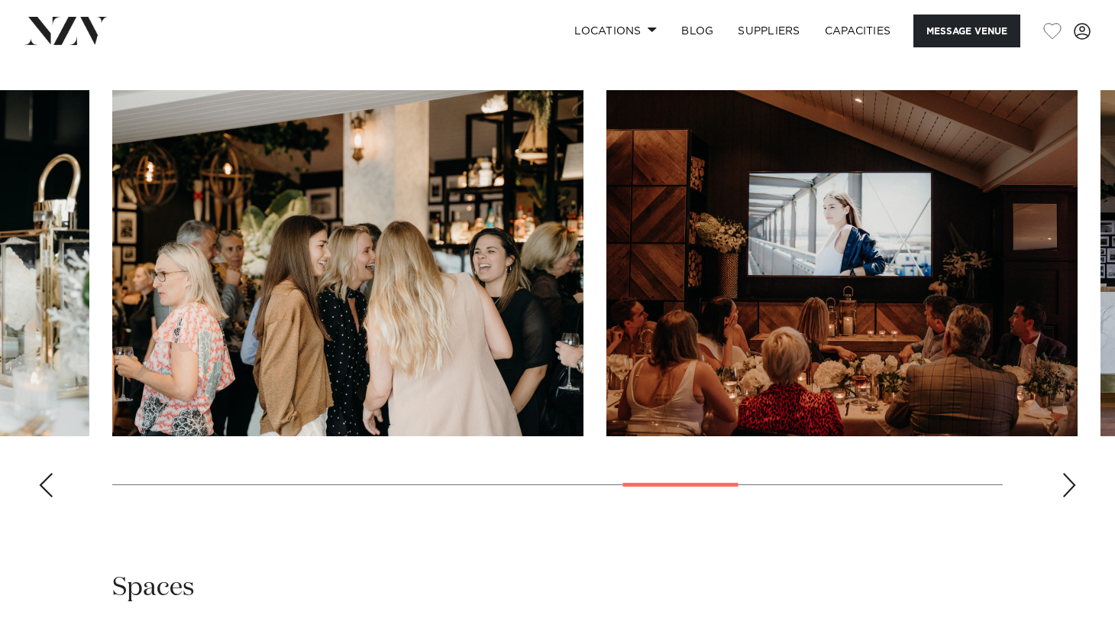
click at [1073, 497] on div "Next slide" at bounding box center [1069, 485] width 15 height 24
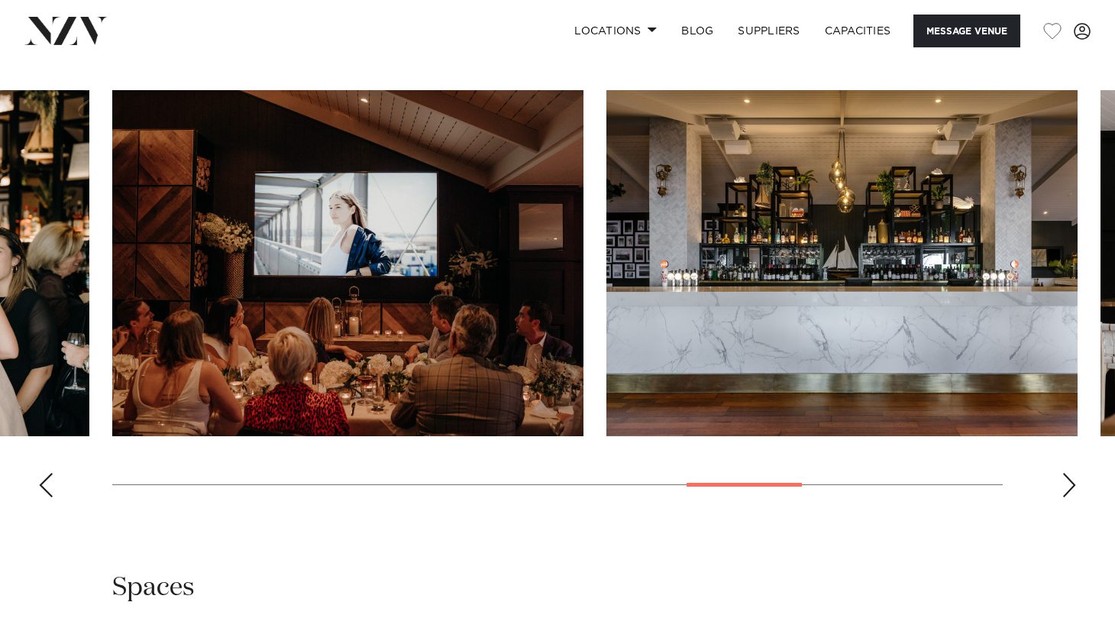
click at [1073, 497] on div "Next slide" at bounding box center [1069, 485] width 15 height 24
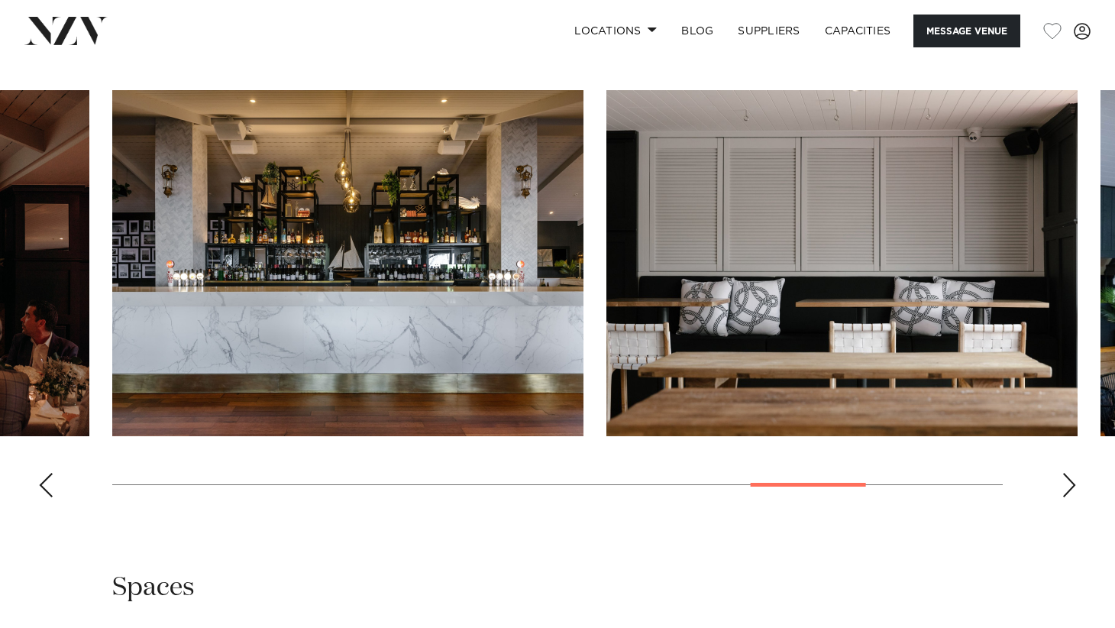
click at [1073, 497] on div "Next slide" at bounding box center [1069, 485] width 15 height 24
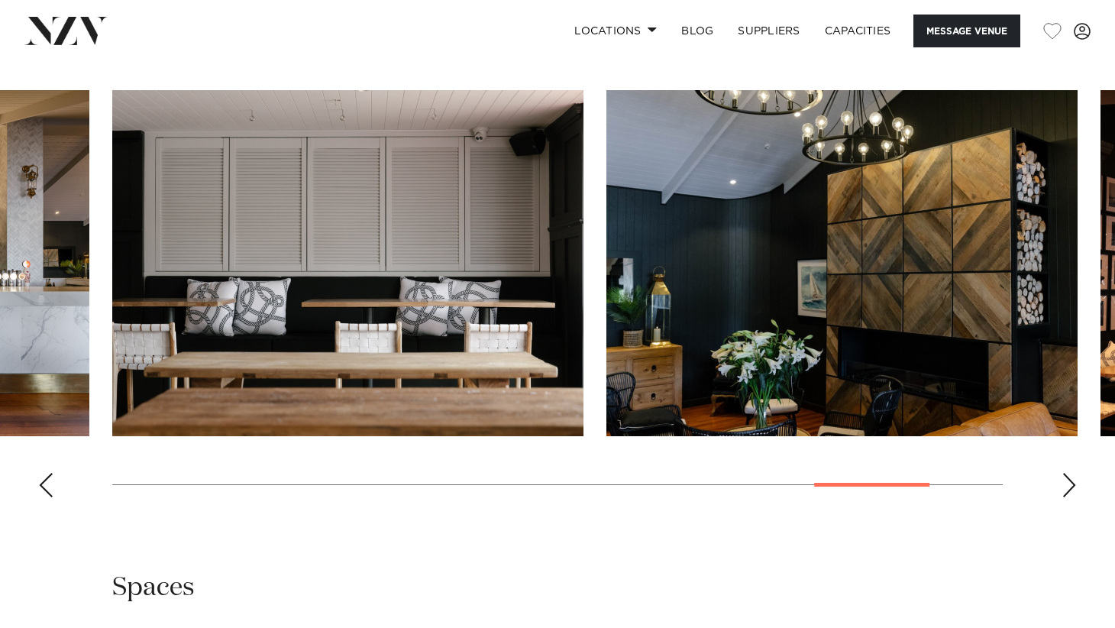
click at [1073, 497] on div "Next slide" at bounding box center [1069, 485] width 15 height 24
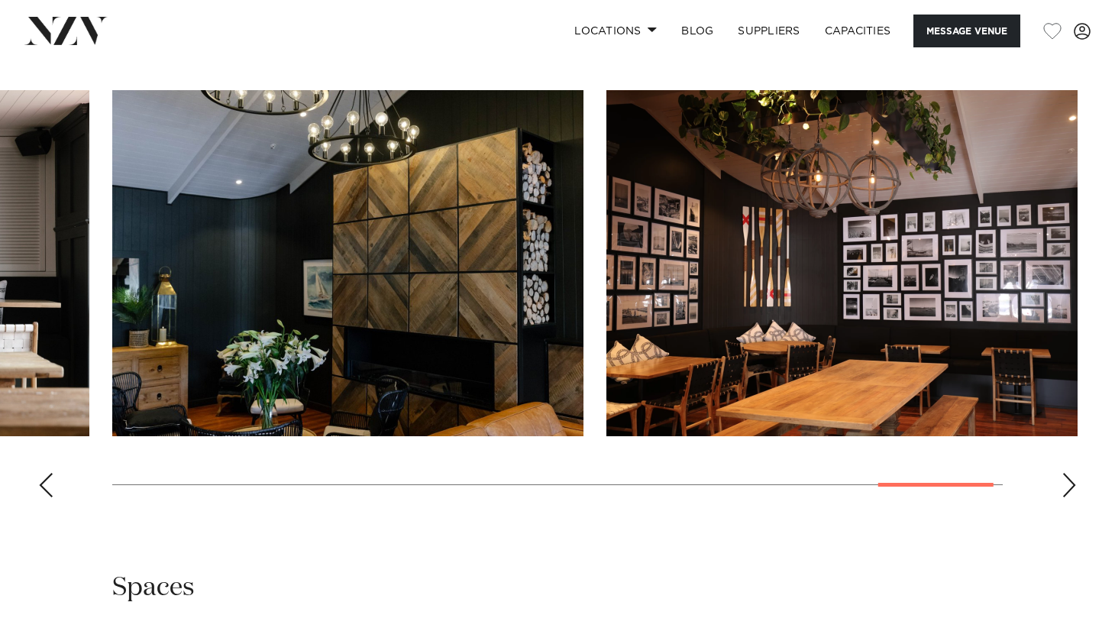
click at [1073, 497] on div "Next slide" at bounding box center [1069, 485] width 15 height 24
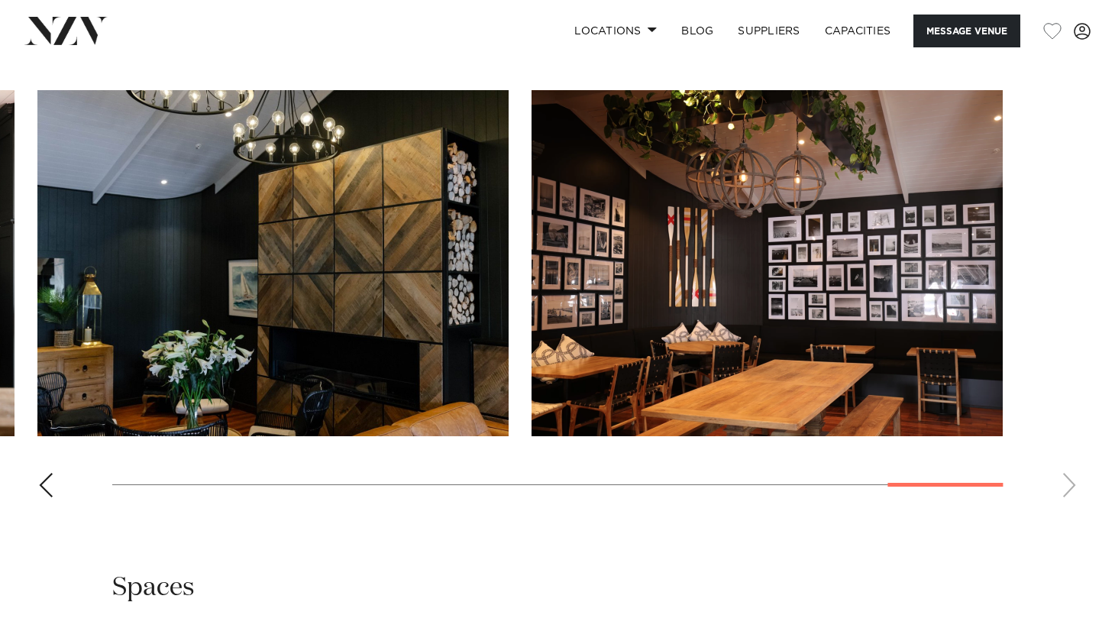
click at [1073, 510] on swiper-container at bounding box center [557, 299] width 1115 height 419
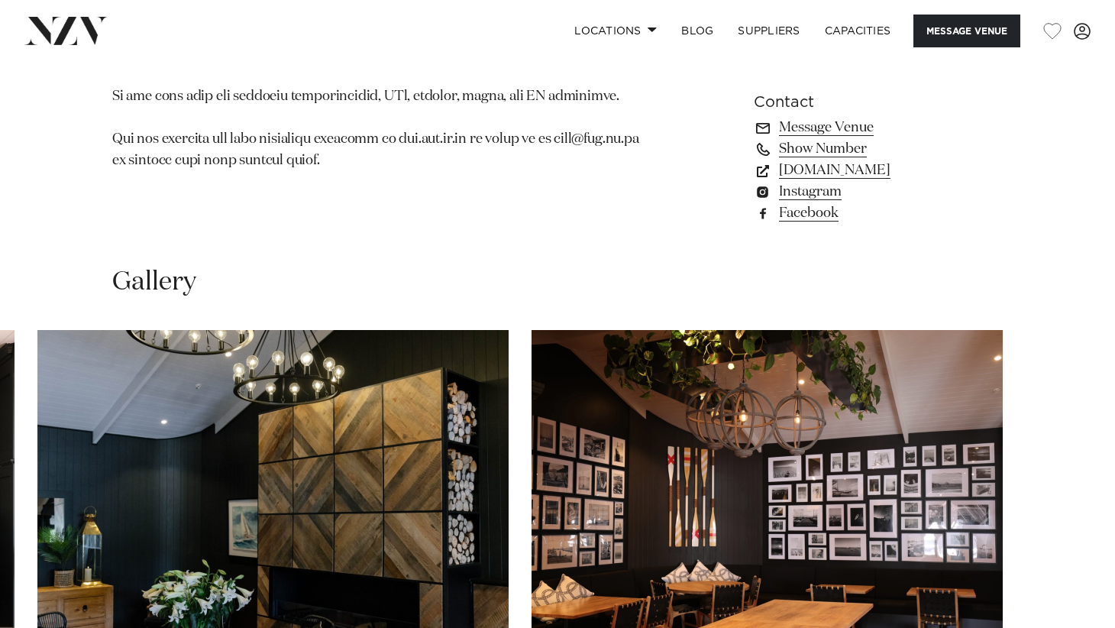
scroll to position [840, 0]
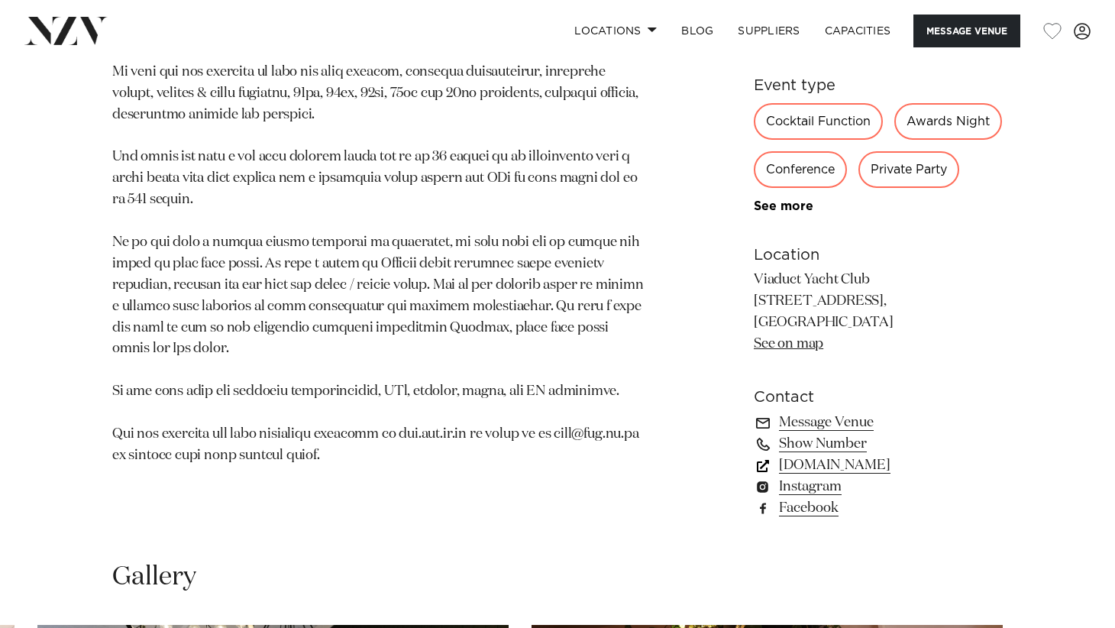
click at [840, 476] on link "www.vyc.co.nz" at bounding box center [878, 465] width 249 height 21
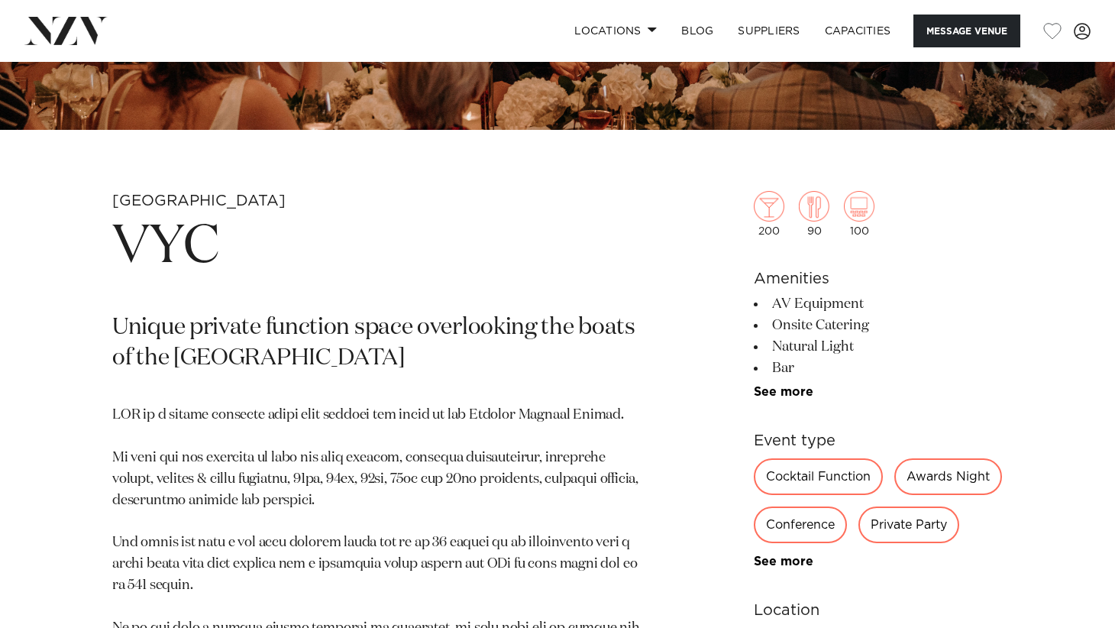
scroll to position [382, 0]
